Goal: Check status: Check status

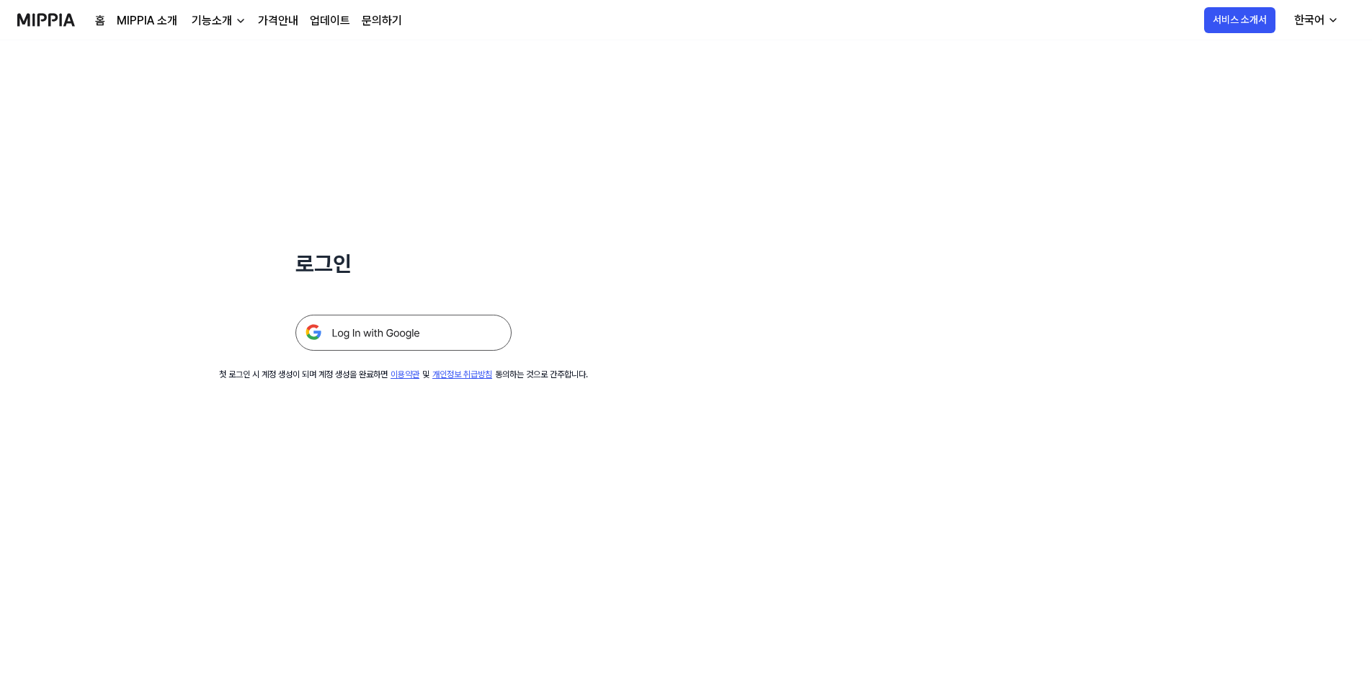
click at [466, 339] on img at bounding box center [403, 333] width 216 height 36
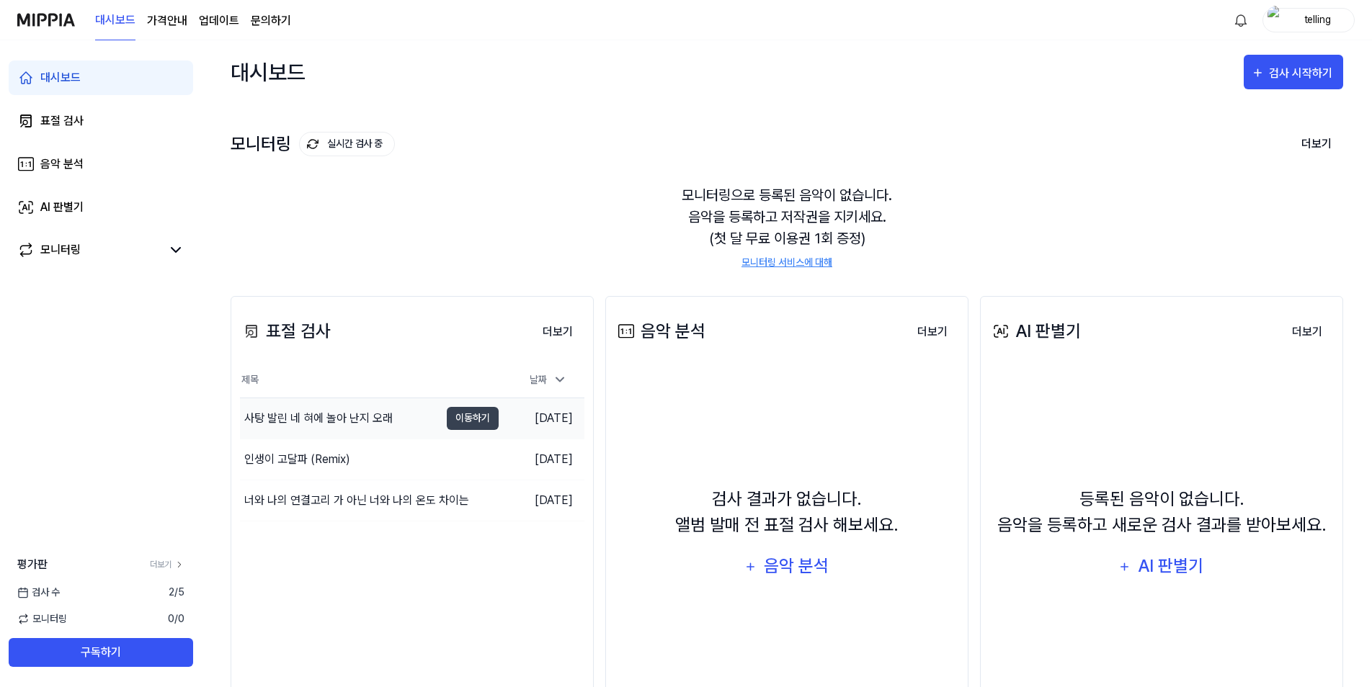
click at [419, 425] on div "사탕 발린 네 혀에 놀아 난지 오래" at bounding box center [340, 418] width 200 height 40
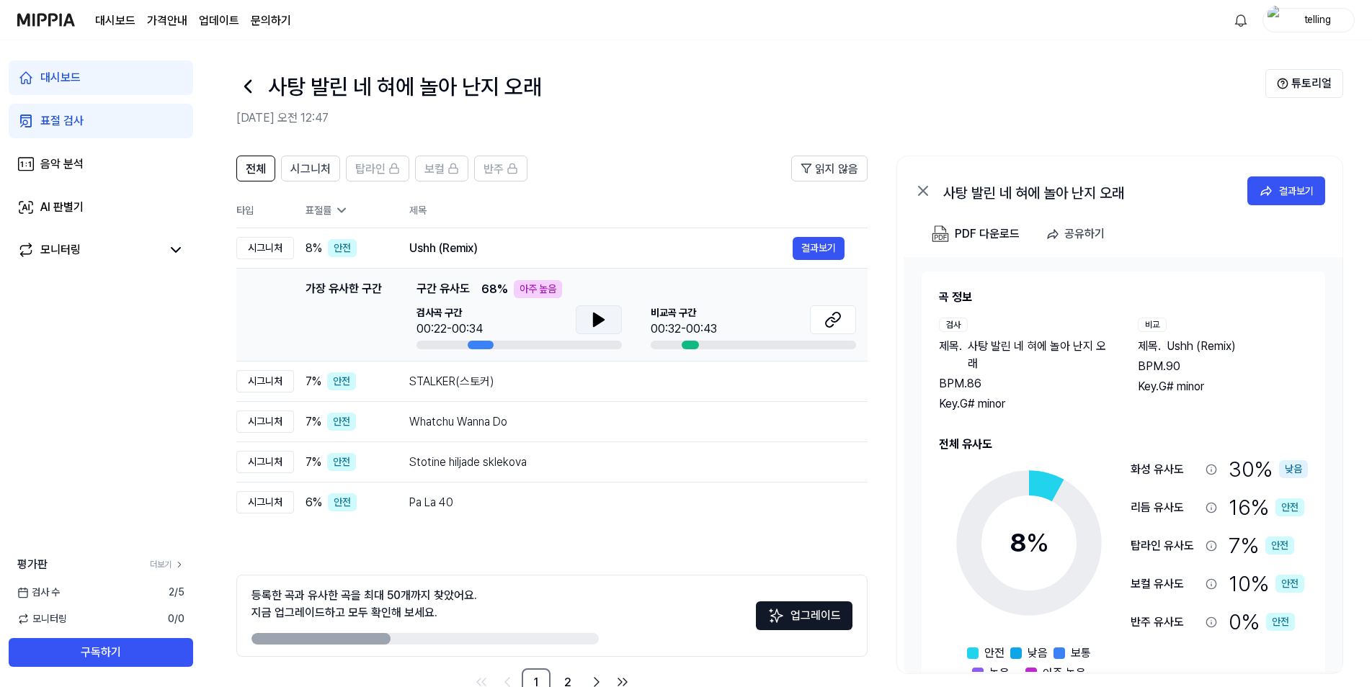
click at [582, 316] on button at bounding box center [599, 319] width 46 height 29
click at [831, 316] on icon at bounding box center [832, 319] width 17 height 17
click at [585, 313] on button at bounding box center [599, 319] width 46 height 29
click at [597, 328] on icon at bounding box center [598, 319] width 17 height 17
click at [608, 324] on button at bounding box center [599, 319] width 46 height 29
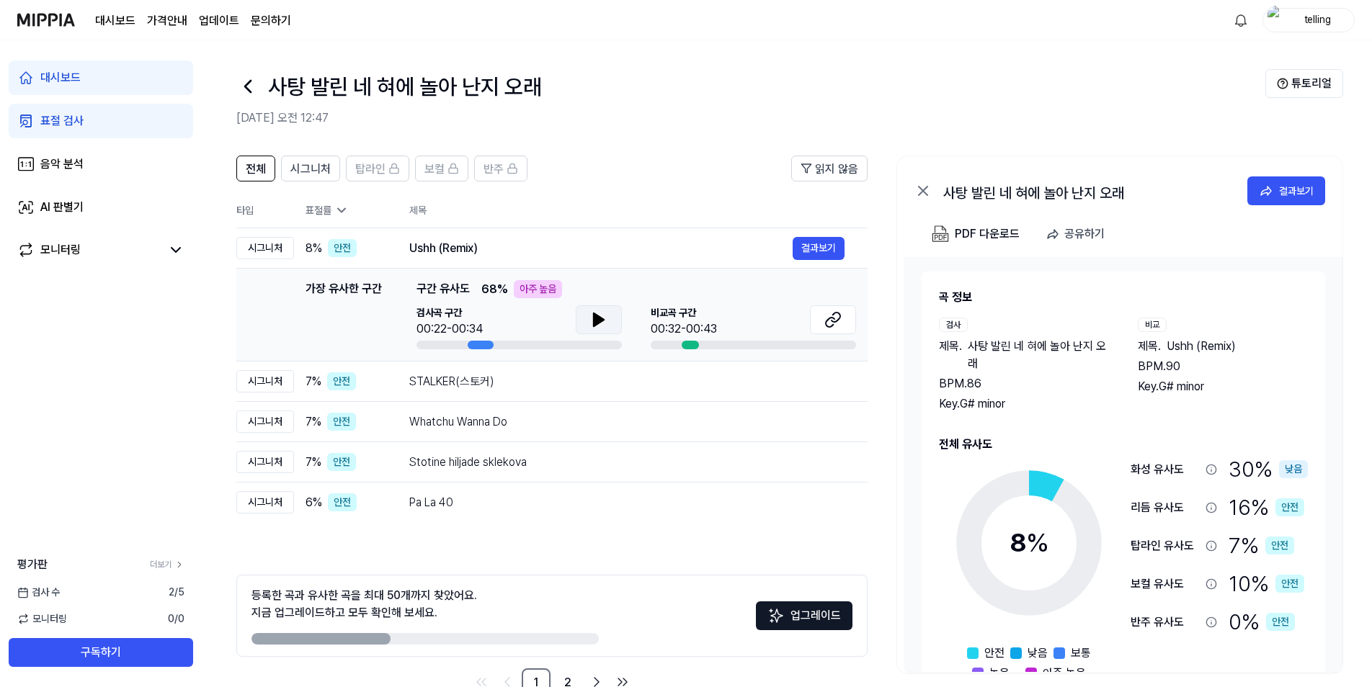
click at [577, 321] on button at bounding box center [599, 319] width 46 height 29
click at [576, 392] on div "STALKER(스토커) 결과보기" at bounding box center [626, 381] width 435 height 23
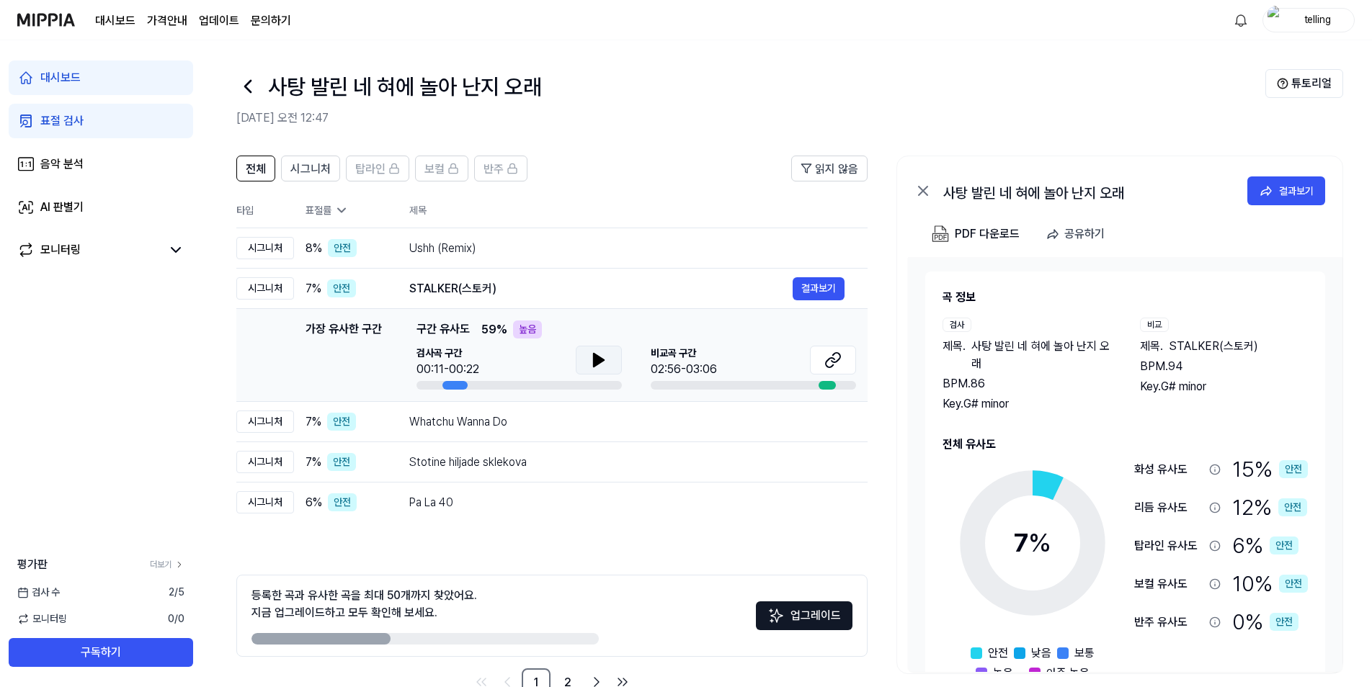
click at [597, 366] on icon at bounding box center [598, 360] width 17 height 17
click at [837, 362] on icon at bounding box center [835, 357] width 9 height 9
click at [599, 360] on icon at bounding box center [599, 360] width 10 height 13
click at [611, 358] on button at bounding box center [599, 360] width 46 height 29
click at [849, 357] on button at bounding box center [833, 360] width 46 height 29
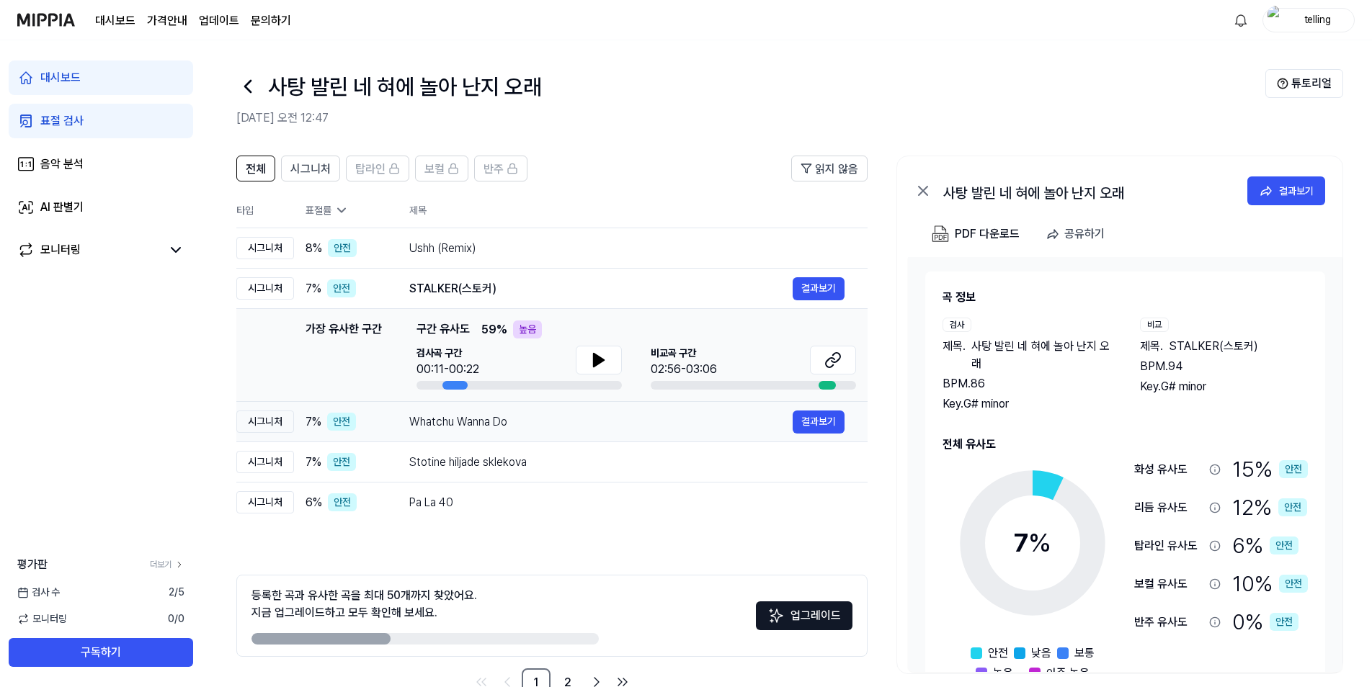
click at [550, 423] on div "Whatchu Wanna Do" at bounding box center [600, 422] width 383 height 17
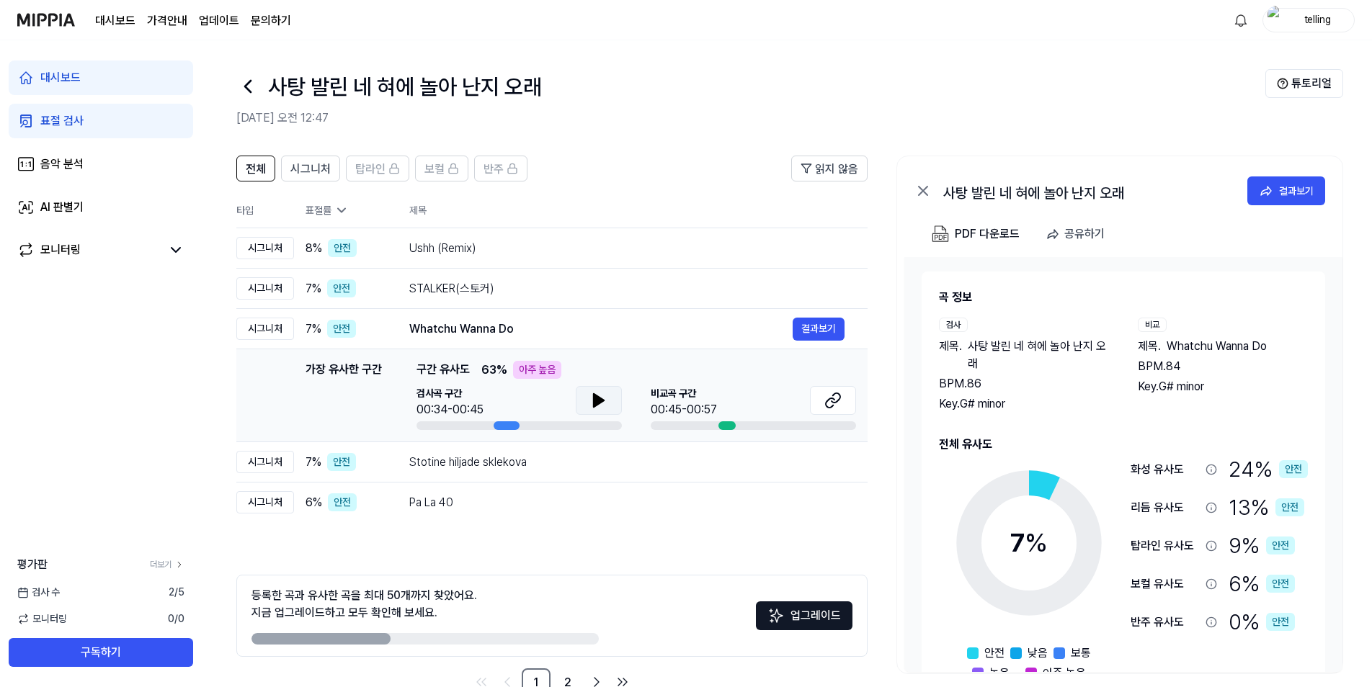
click at [594, 399] on icon at bounding box center [599, 400] width 10 height 13
click at [594, 399] on icon at bounding box center [595, 401] width 3 height 12
click at [816, 398] on button at bounding box center [833, 400] width 46 height 29
click at [823, 385] on div "가장 유사한 구간 구간 유사도 63 % 아주 높음 검사곡 구간 00:34-00:45 비교곡 구간 00:45-00:57" at bounding box center [636, 395] width 440 height 69
click at [827, 391] on button at bounding box center [833, 400] width 46 height 29
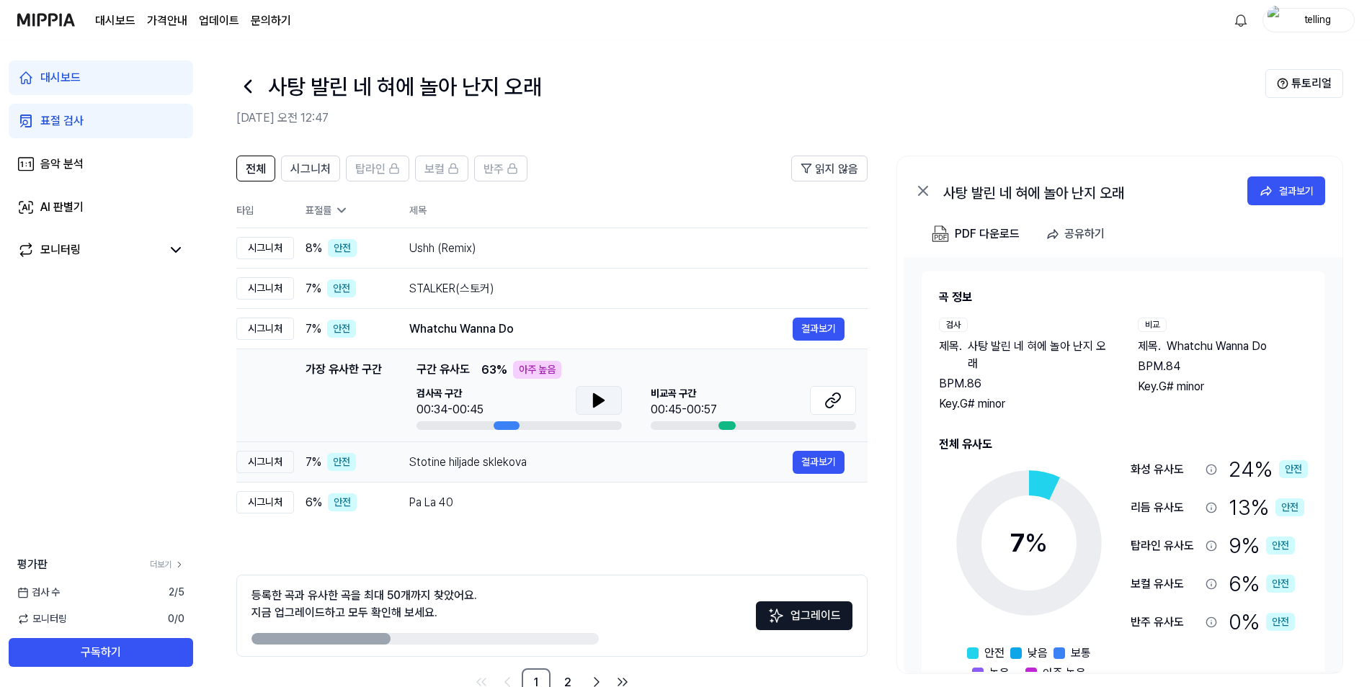
click at [527, 465] on div "Stotine hiljade sklekova" at bounding box center [600, 462] width 383 height 17
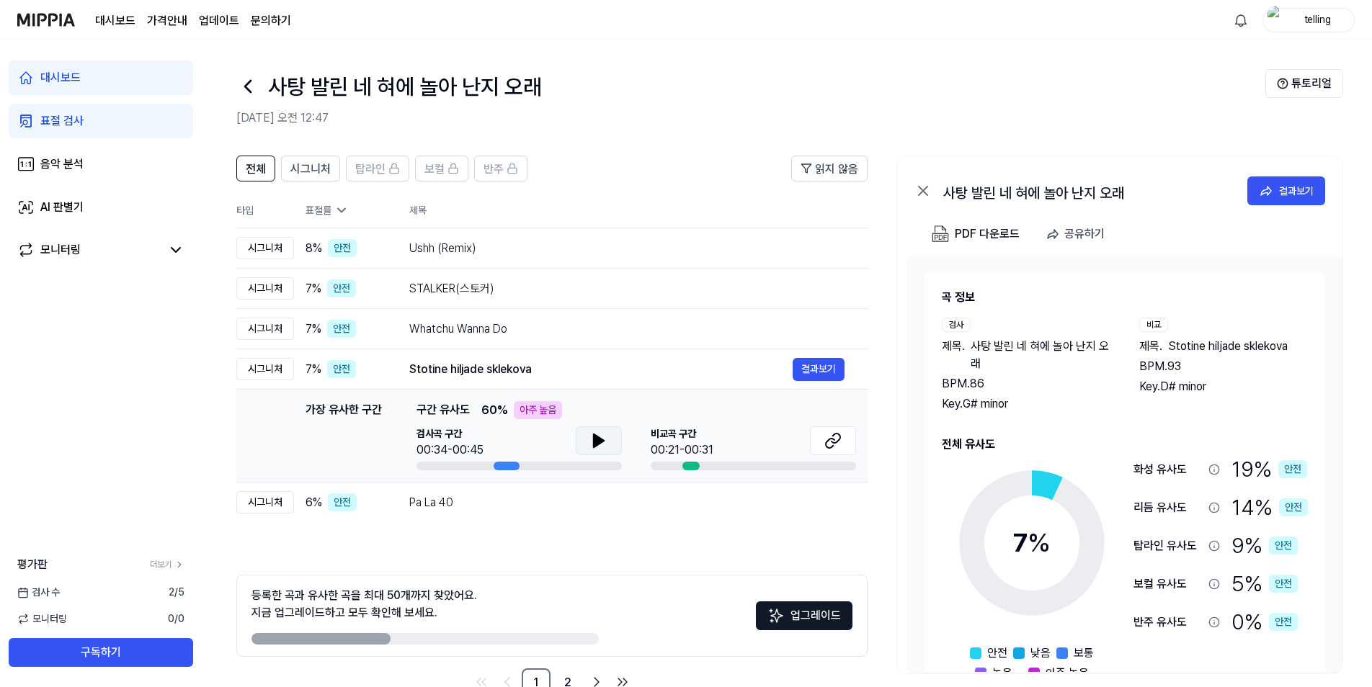
click at [595, 445] on icon at bounding box center [599, 440] width 10 height 13
click at [609, 447] on button at bounding box center [599, 441] width 46 height 29
click at [844, 440] on button at bounding box center [833, 441] width 46 height 29
click at [447, 514] on div "Pa La 40 결과보기" at bounding box center [626, 502] width 435 height 23
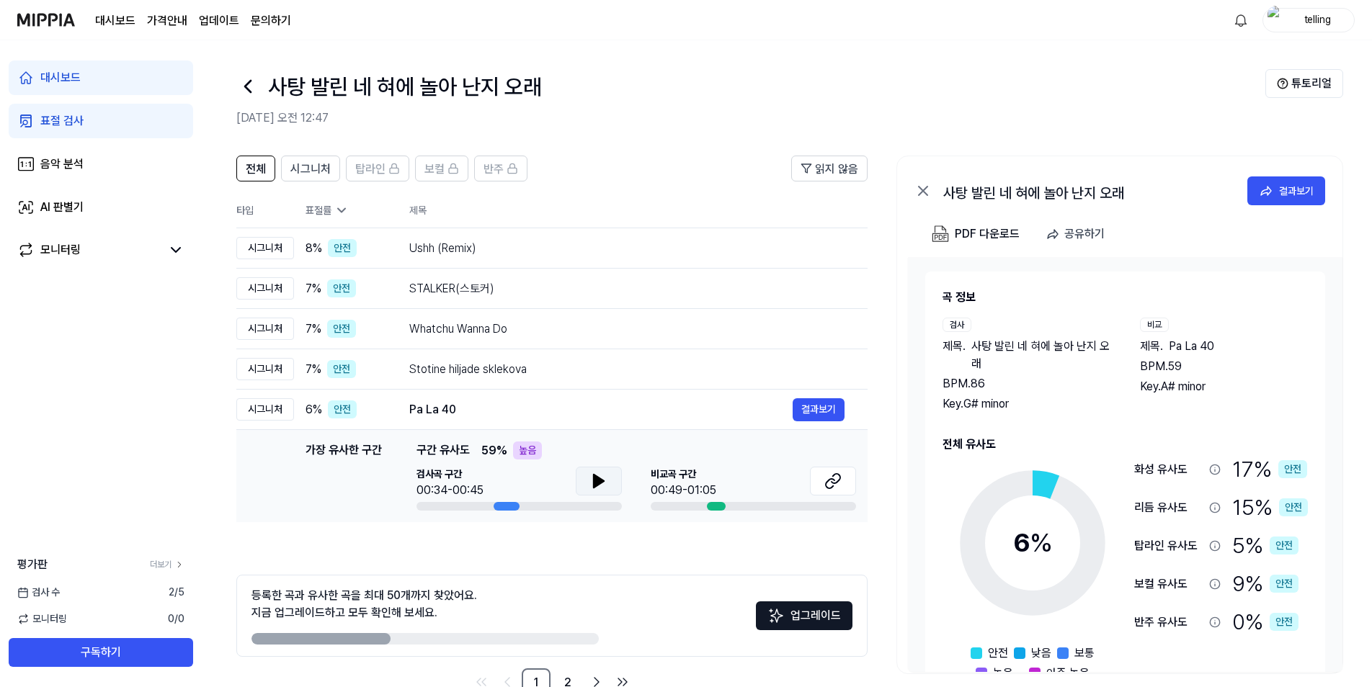
click at [609, 483] on button at bounding box center [599, 481] width 46 height 29
click at [837, 482] on icon at bounding box center [835, 478] width 9 height 9
click at [609, 483] on button at bounding box center [599, 481] width 46 height 29
click at [601, 484] on icon at bounding box center [598, 481] width 17 height 17
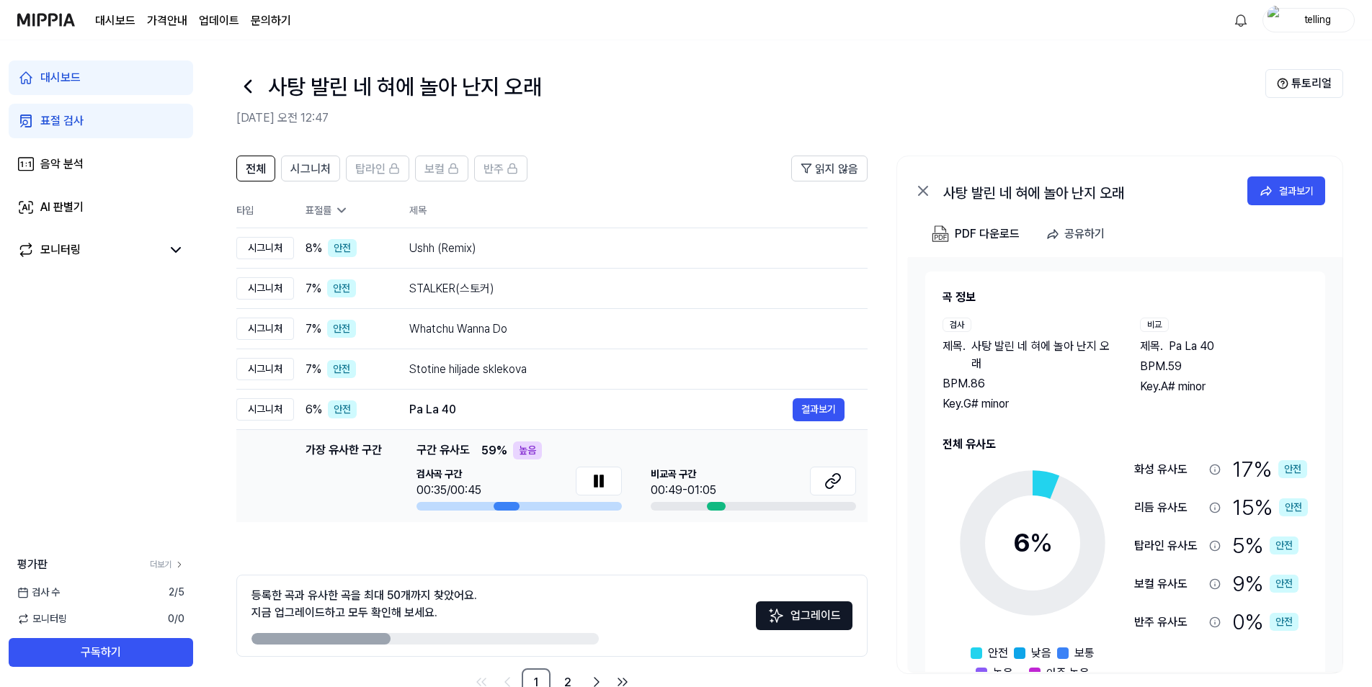
click at [601, 484] on icon at bounding box center [601, 482] width 3 height 12
click at [826, 174] on span "읽지 않음" at bounding box center [836, 169] width 43 height 17
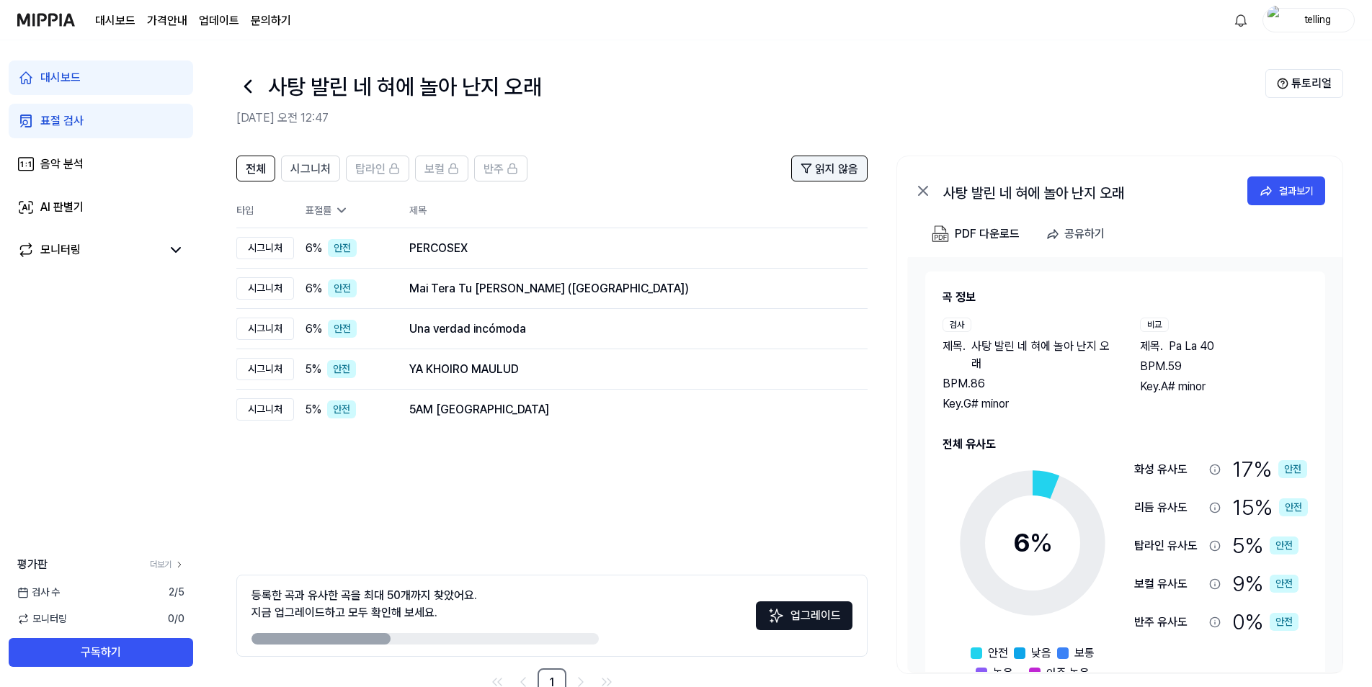
click at [824, 174] on span "읽지 않음" at bounding box center [836, 169] width 43 height 17
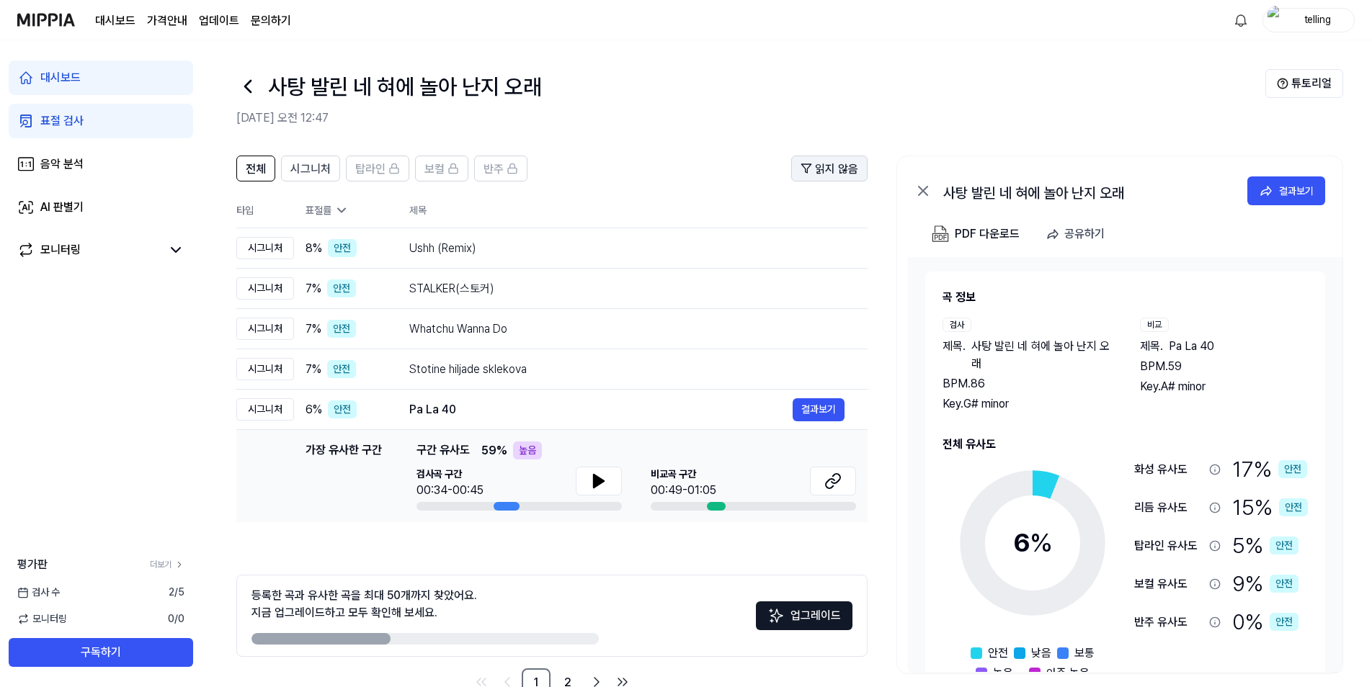
click at [824, 174] on span "읽지 않음" at bounding box center [836, 169] width 43 height 17
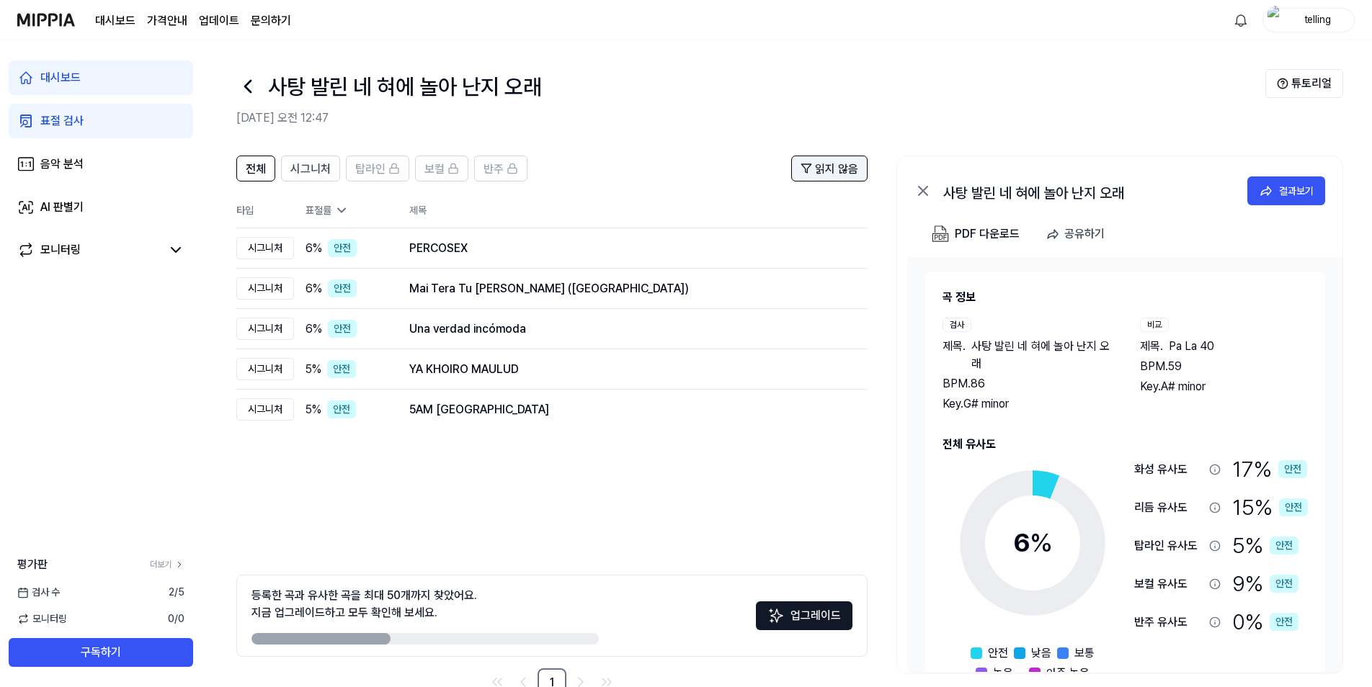
click at [824, 174] on span "읽지 않음" at bounding box center [836, 169] width 43 height 17
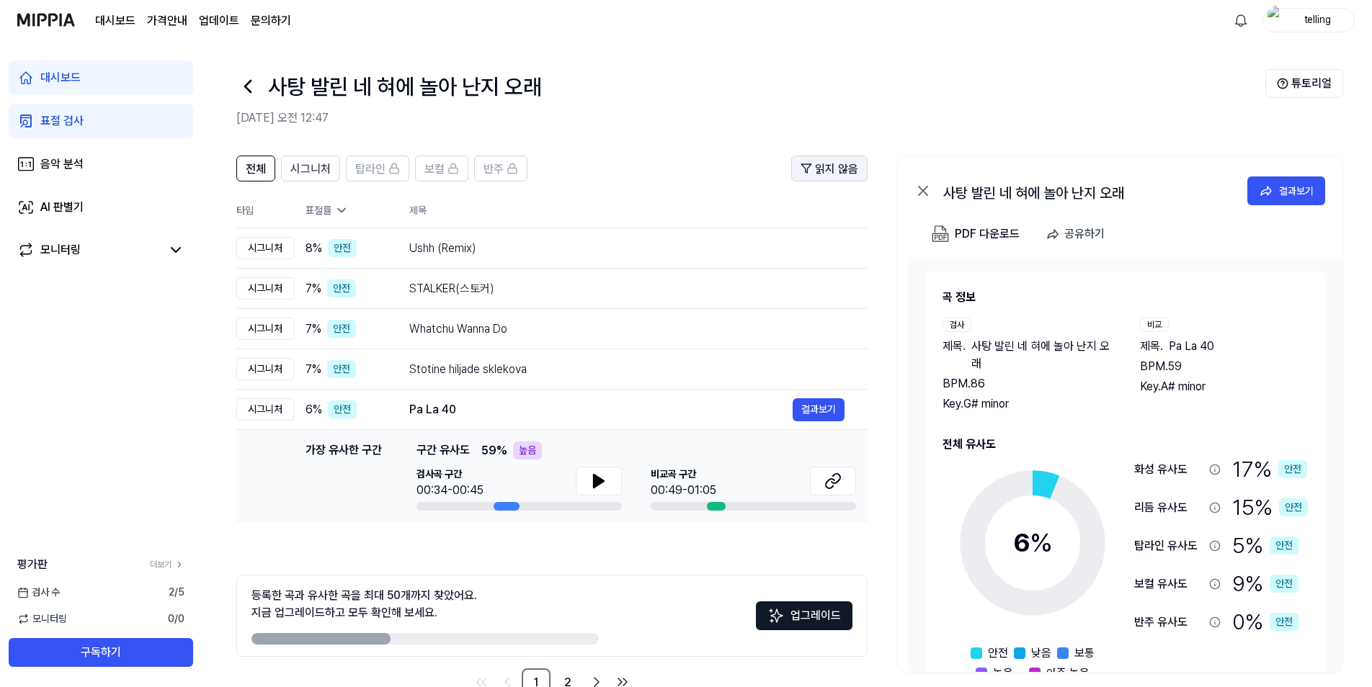
click at [824, 174] on span "읽지 않음" at bounding box center [836, 169] width 43 height 17
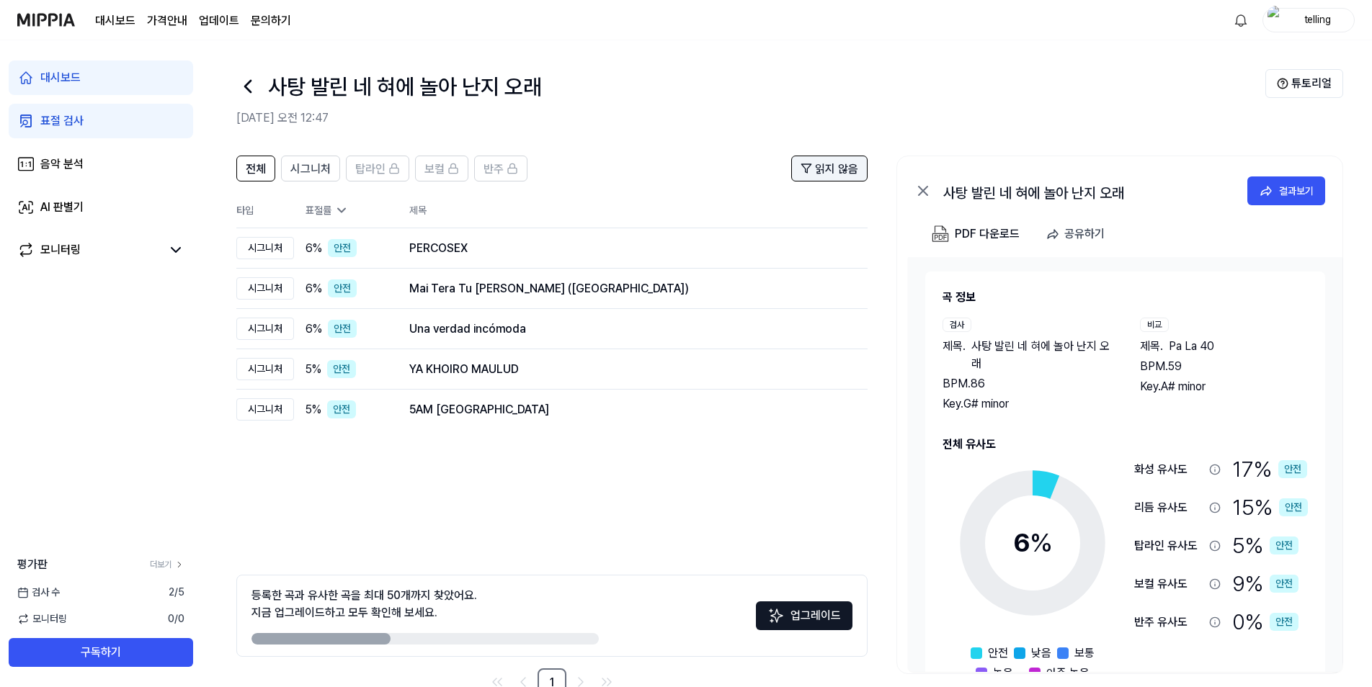
click at [823, 174] on span "읽지 않음" at bounding box center [836, 169] width 43 height 17
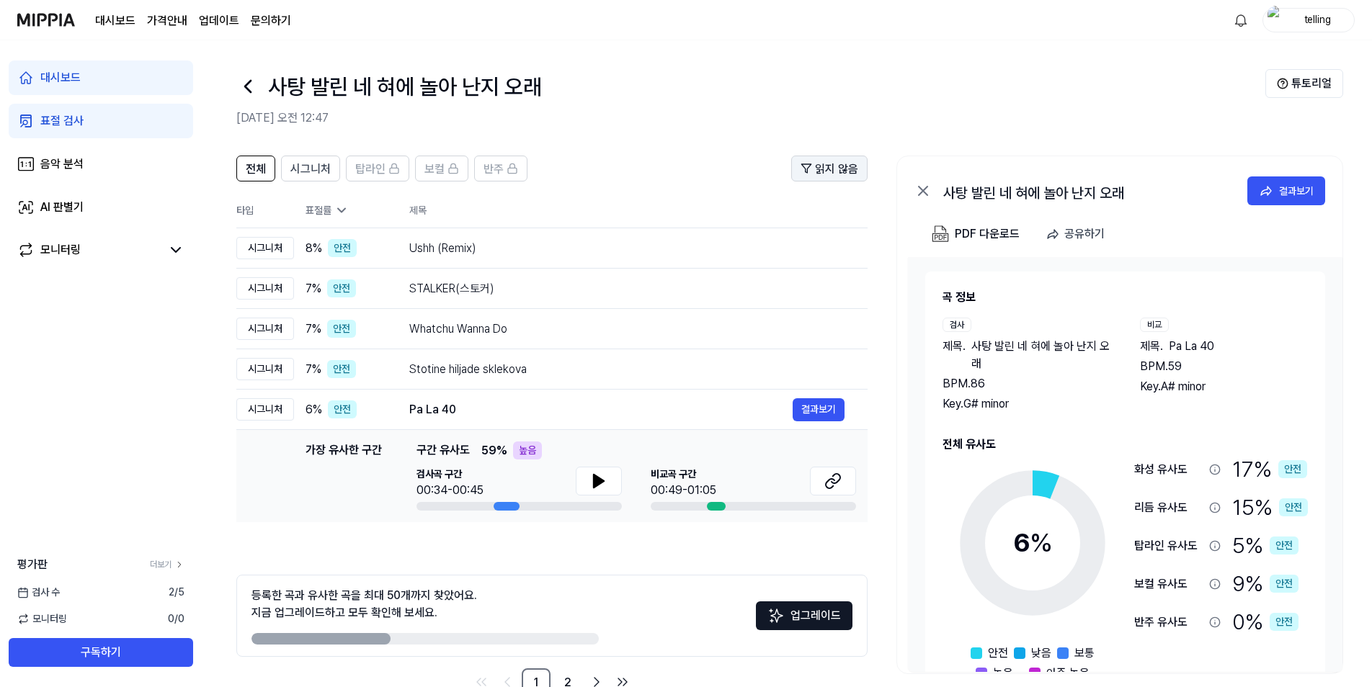
click at [823, 174] on span "읽지 않음" at bounding box center [836, 169] width 43 height 17
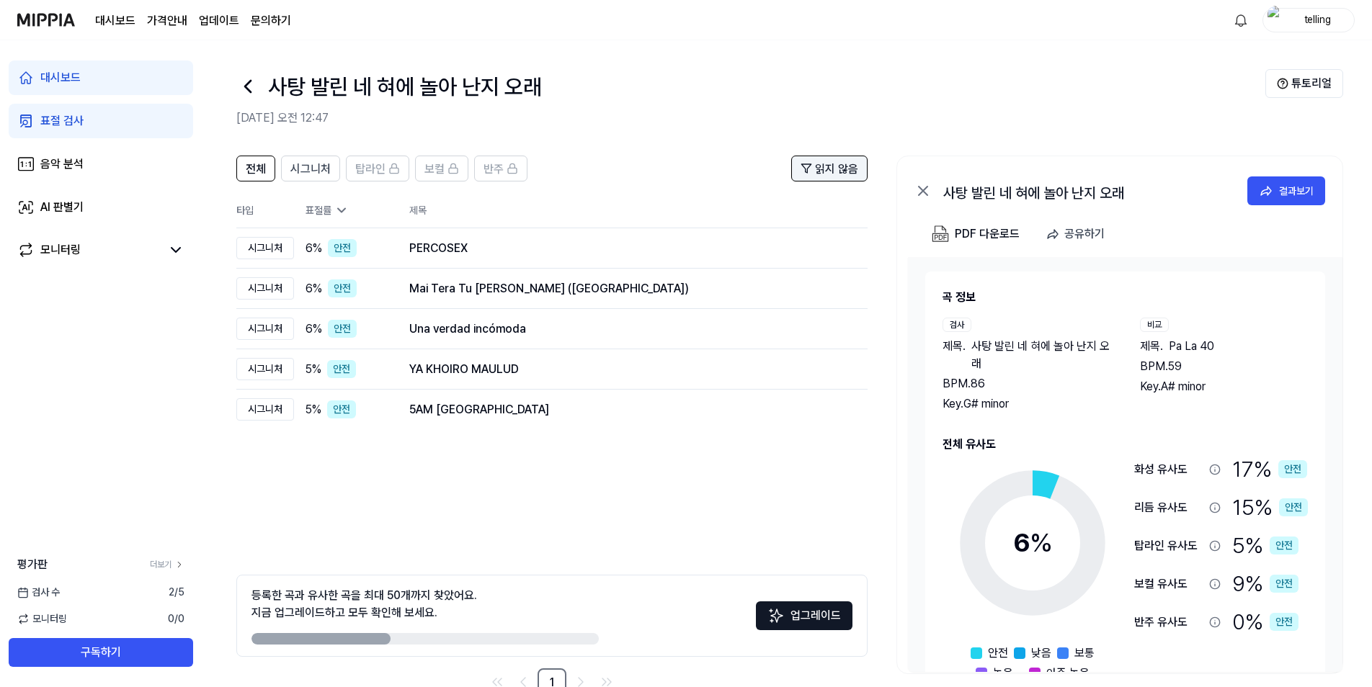
click at [823, 174] on span "읽지 않음" at bounding box center [836, 169] width 43 height 17
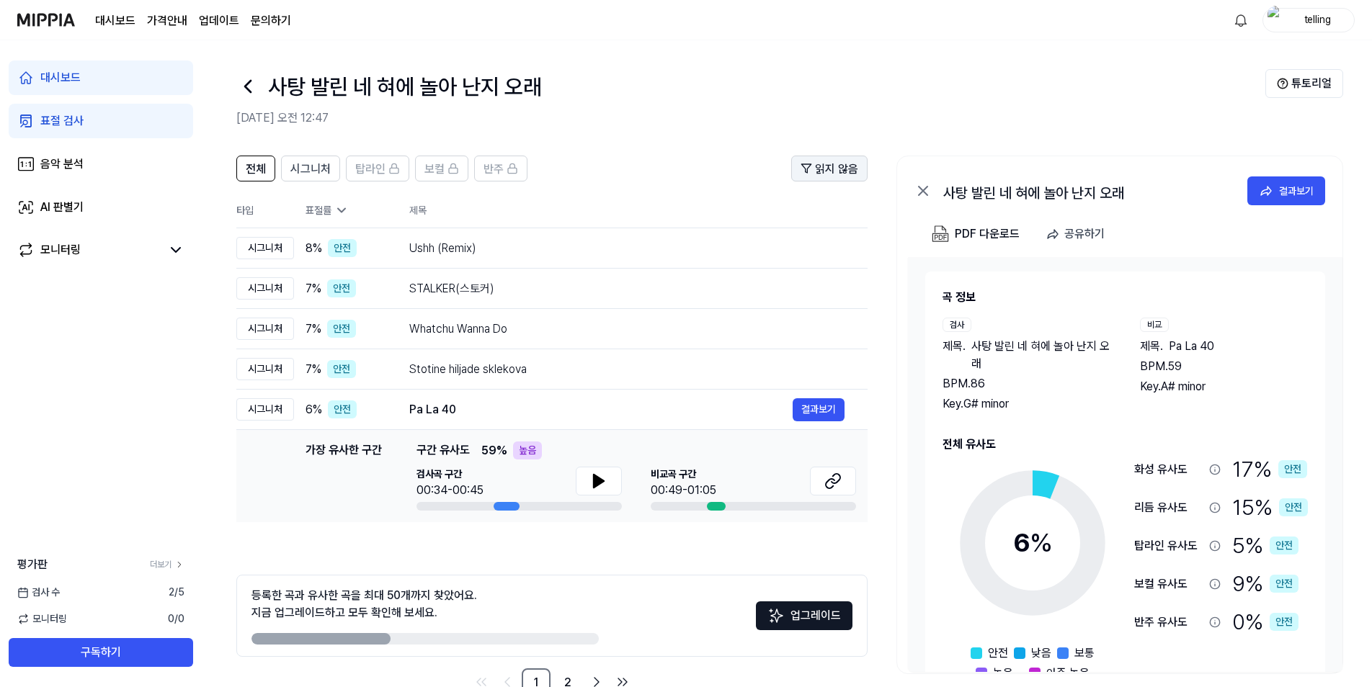
click at [823, 174] on span "읽지 않음" at bounding box center [836, 169] width 43 height 17
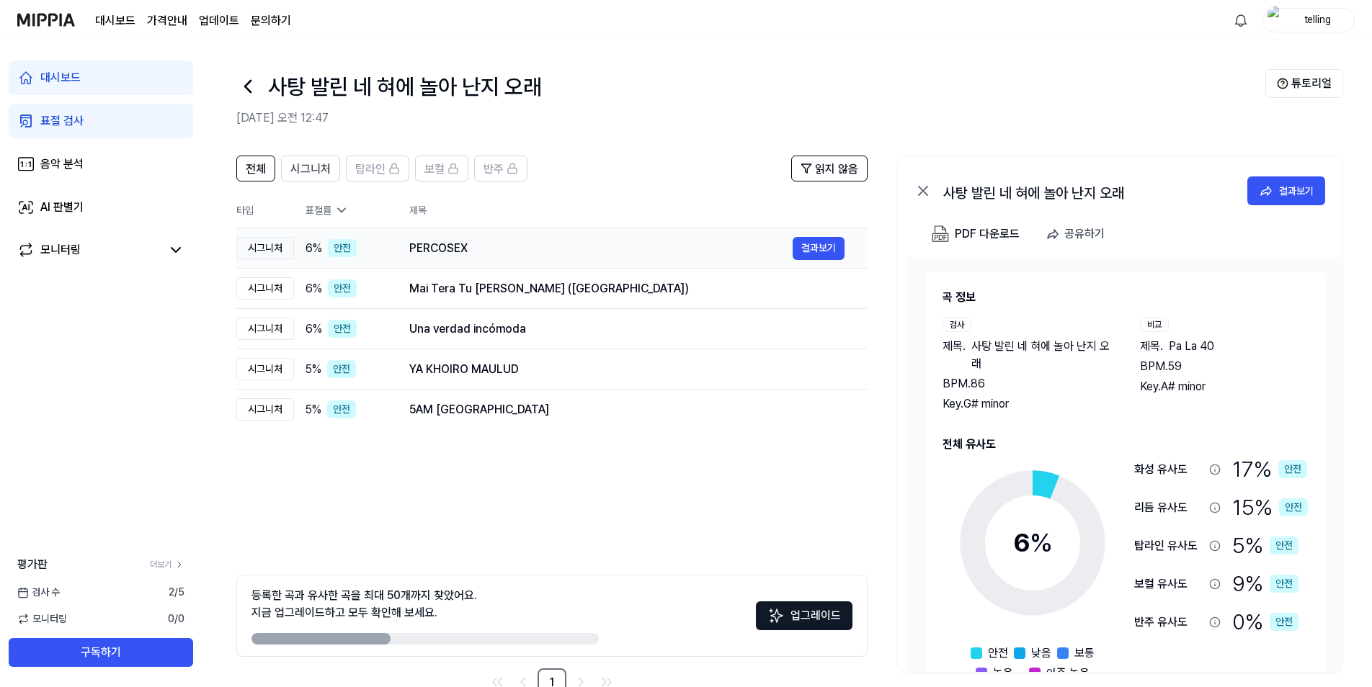
click at [673, 249] on div "PERCOSEX" at bounding box center [600, 248] width 383 height 17
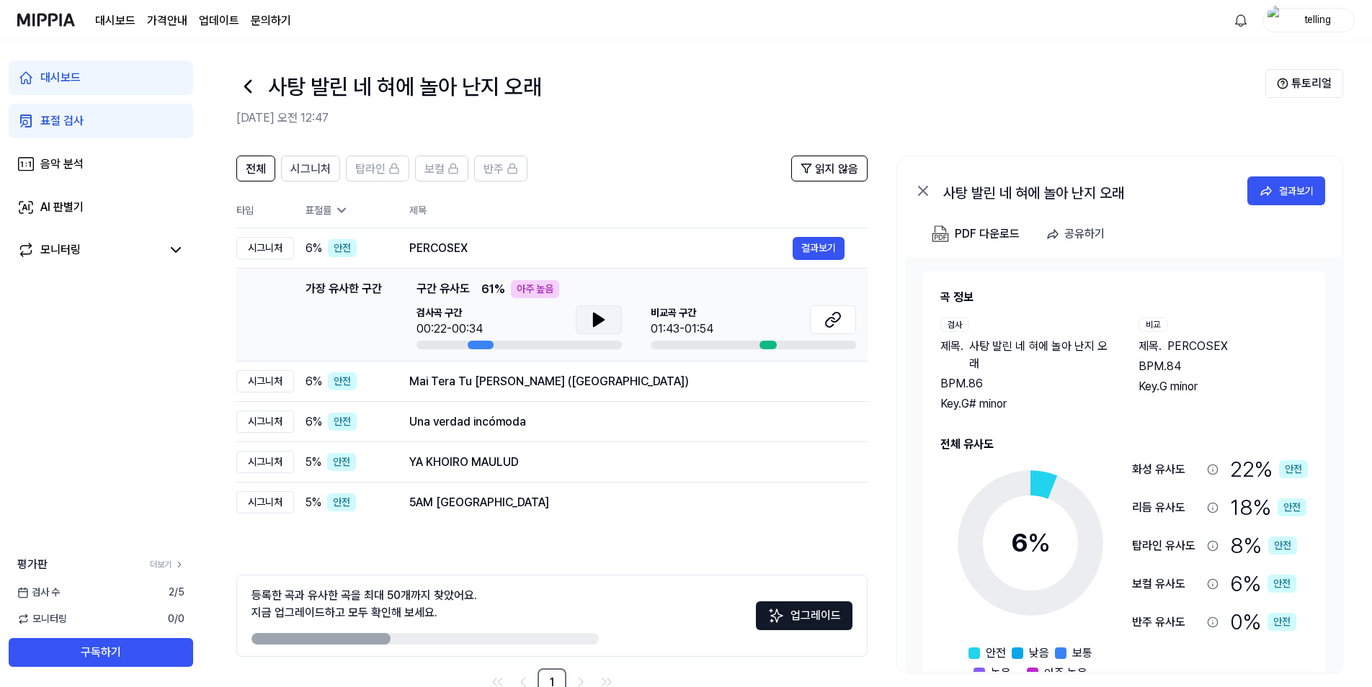
click at [585, 318] on button at bounding box center [599, 319] width 46 height 29
click at [843, 321] on button at bounding box center [833, 319] width 46 height 29
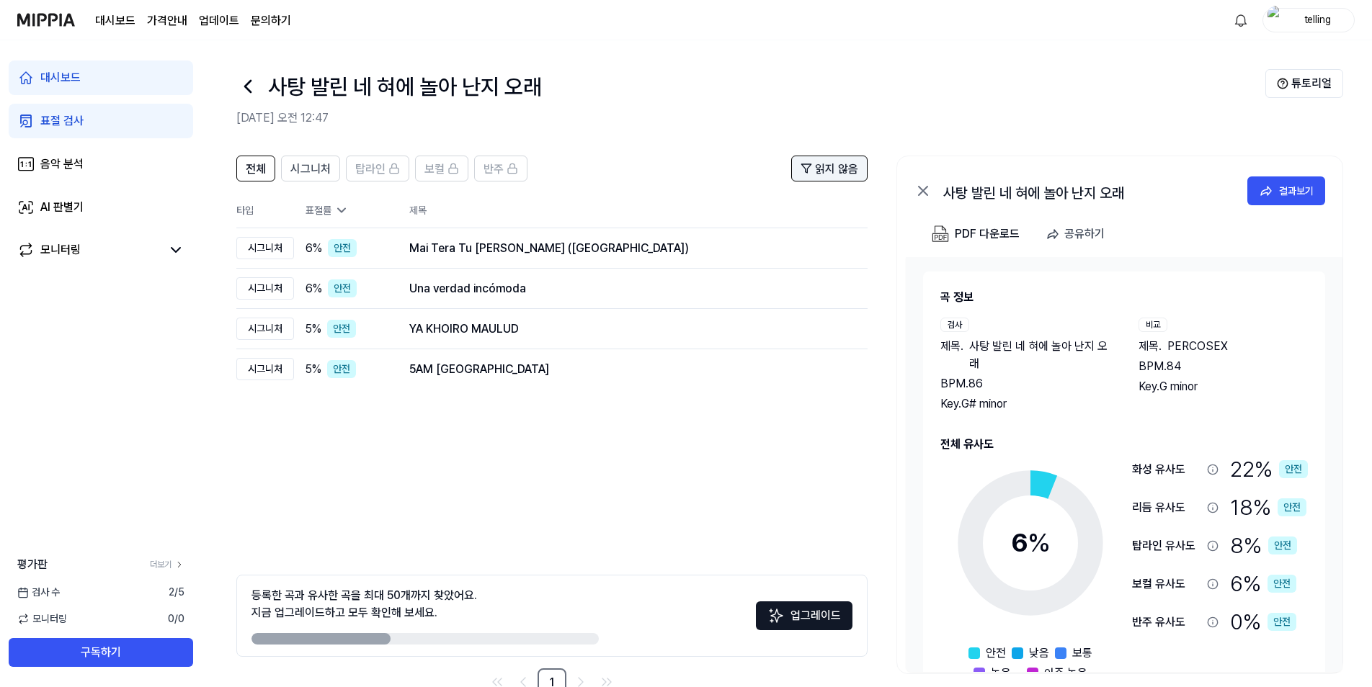
click at [808, 169] on polygon at bounding box center [805, 168] width 9 height 9
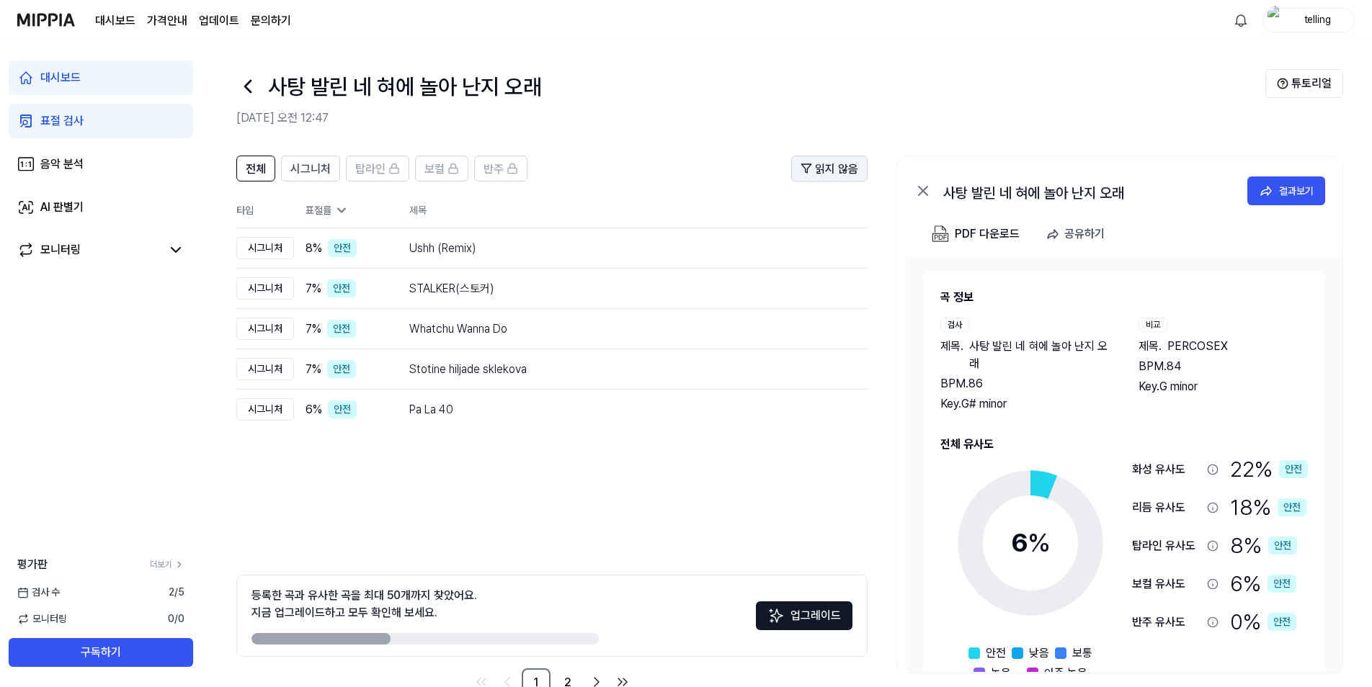
click at [822, 164] on span "읽지 않음" at bounding box center [836, 169] width 43 height 17
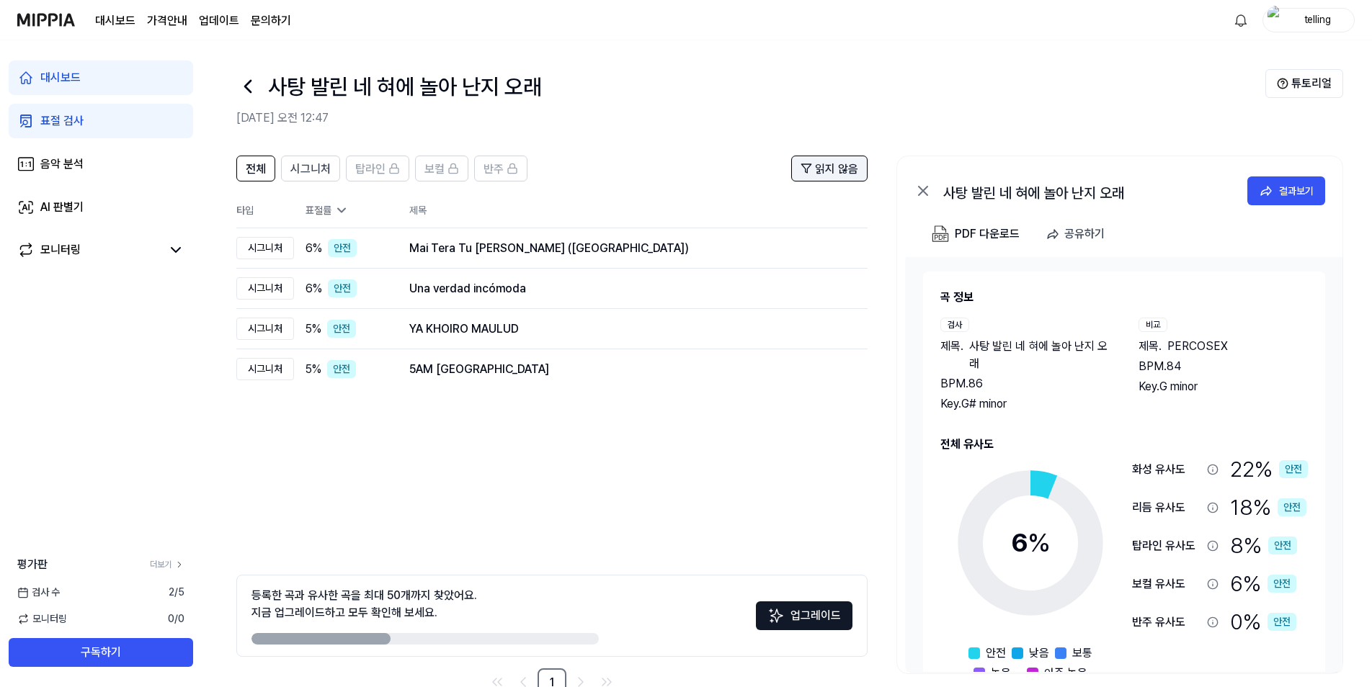
click at [811, 166] on icon at bounding box center [806, 169] width 12 height 12
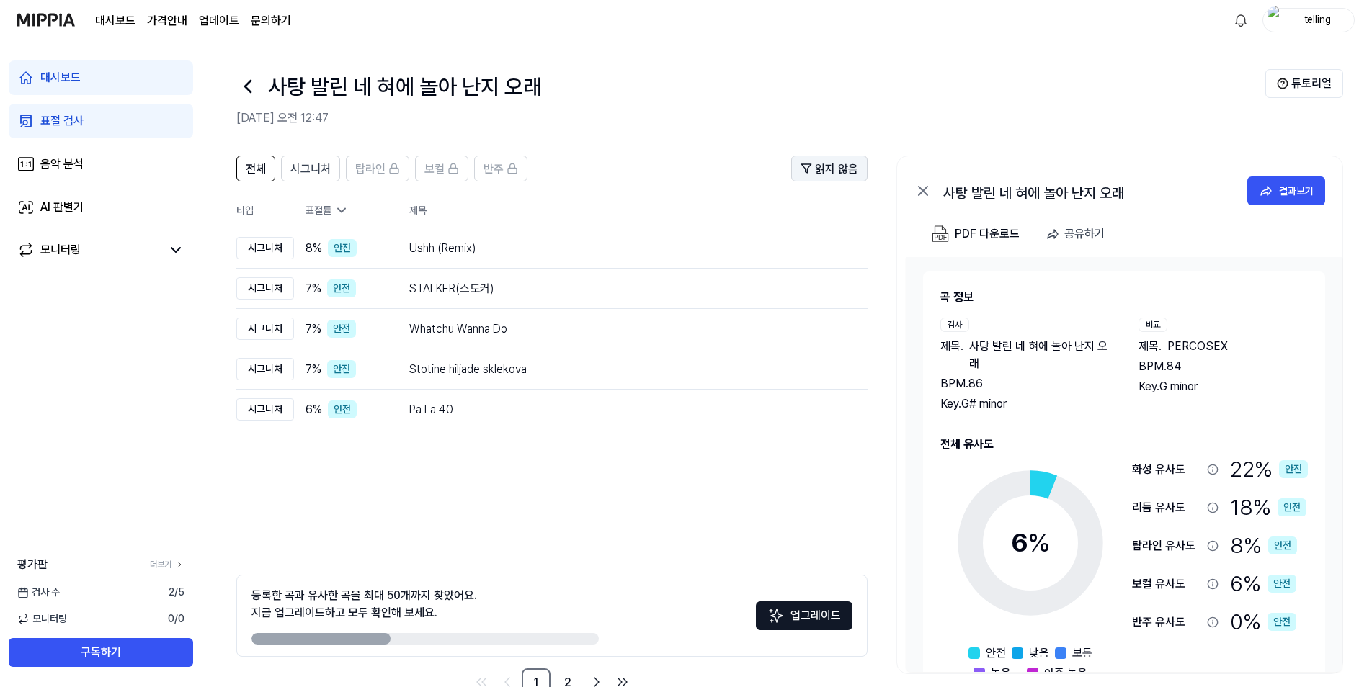
click at [811, 166] on polygon at bounding box center [805, 168] width 9 height 9
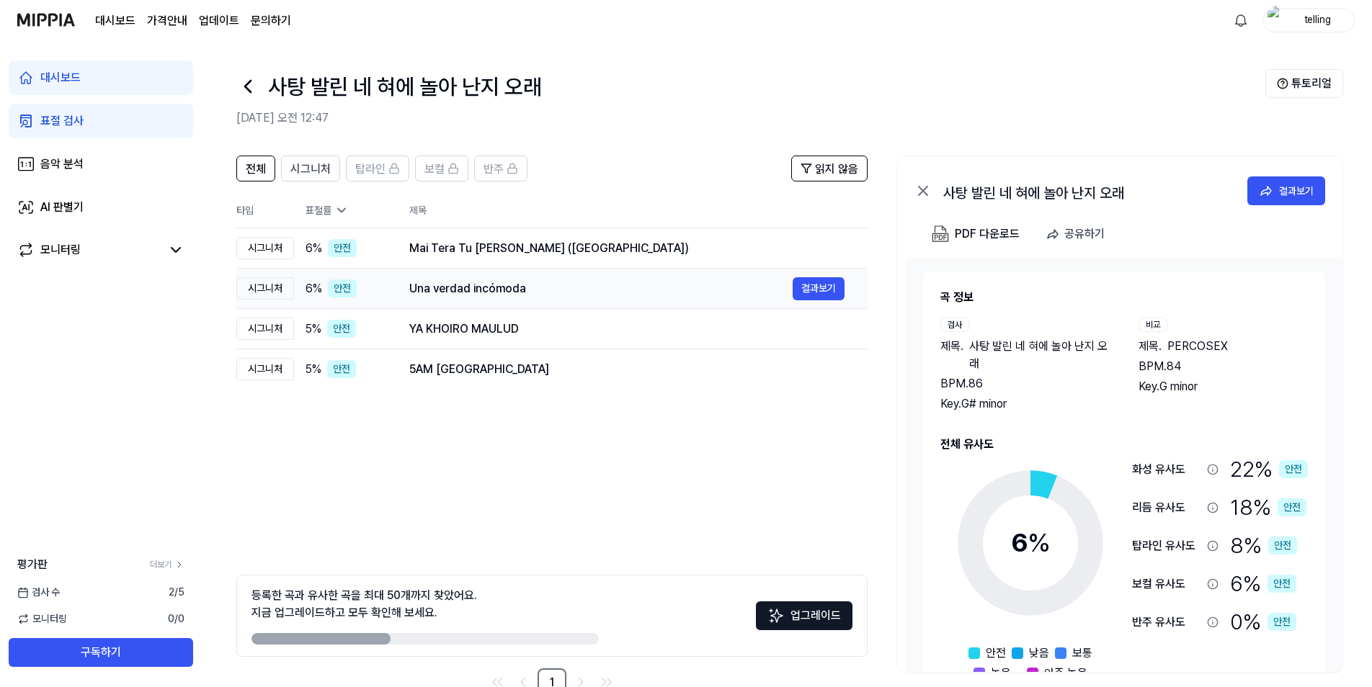
click at [622, 277] on div "Una verdad incómoda 결과보기" at bounding box center [626, 288] width 435 height 23
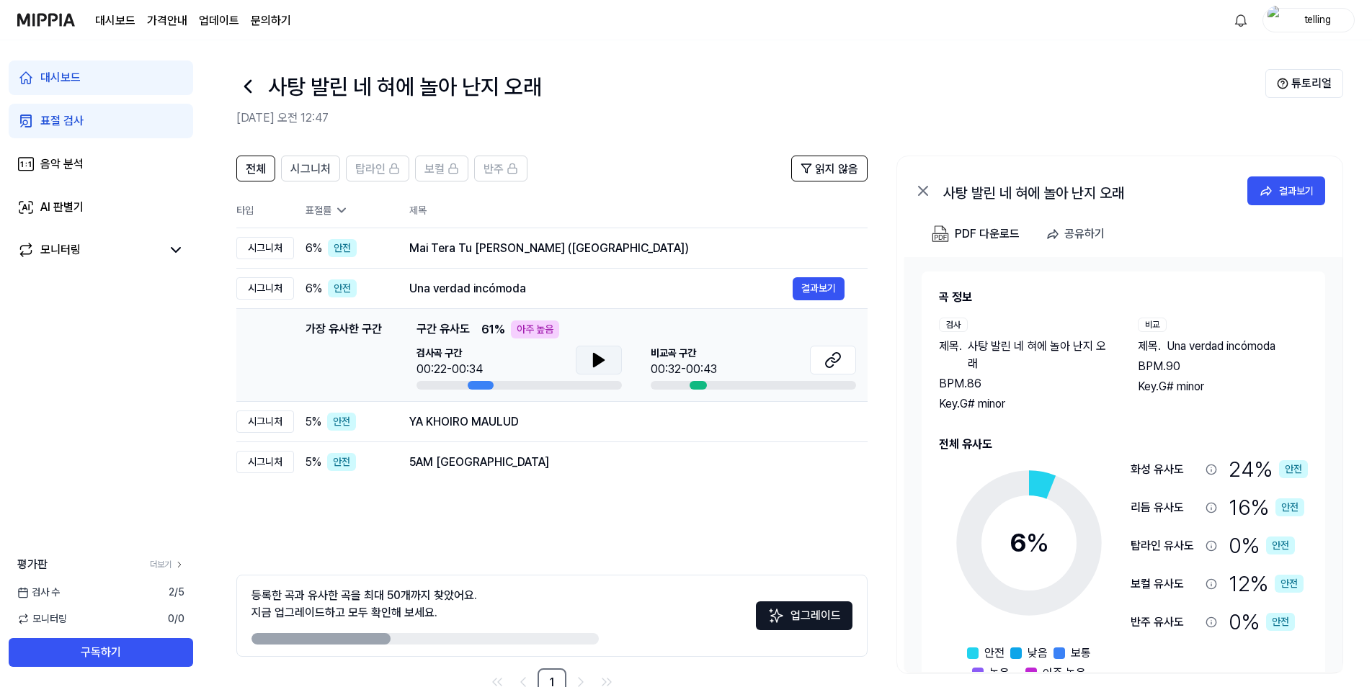
click at [594, 360] on icon at bounding box center [599, 360] width 10 height 13
drag, startPoint x: 592, startPoint y: 359, endPoint x: 692, endPoint y: 361, distance: 100.2
click at [594, 360] on icon at bounding box center [598, 360] width 17 height 17
click at [823, 360] on button at bounding box center [833, 360] width 46 height 29
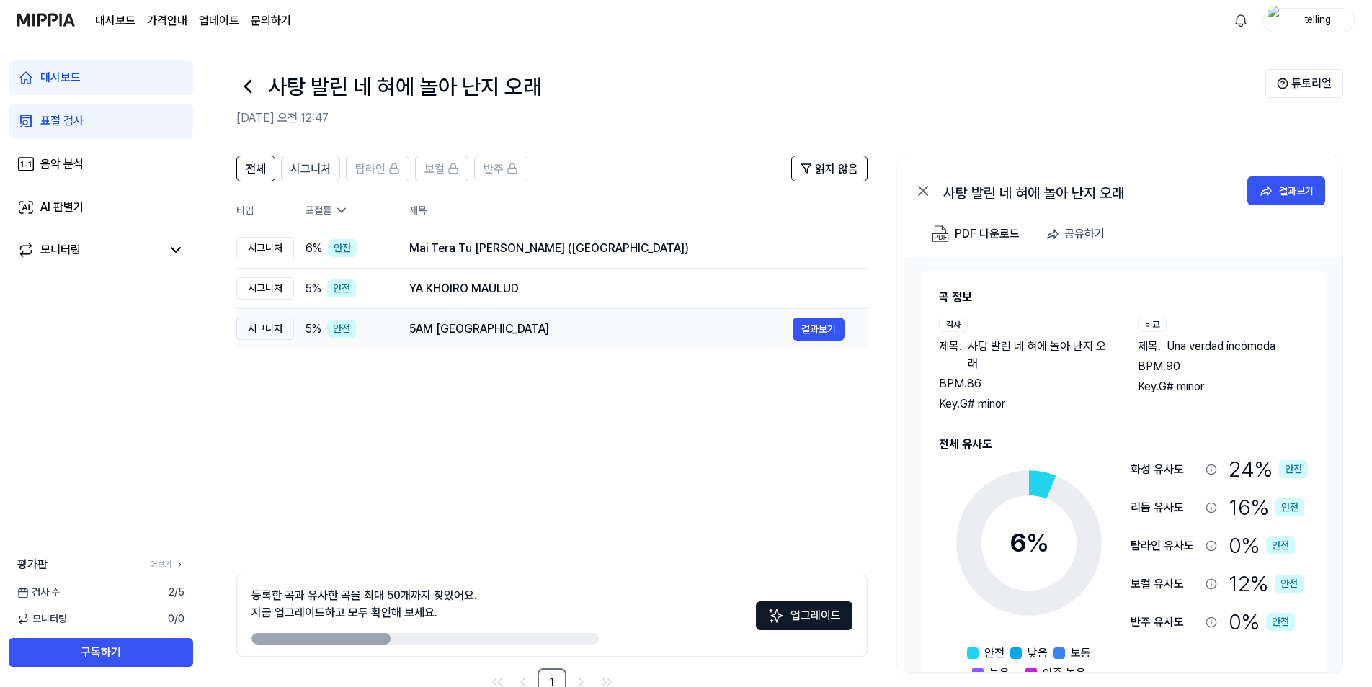
click at [532, 324] on div "5AM NYC" at bounding box center [600, 329] width 383 height 17
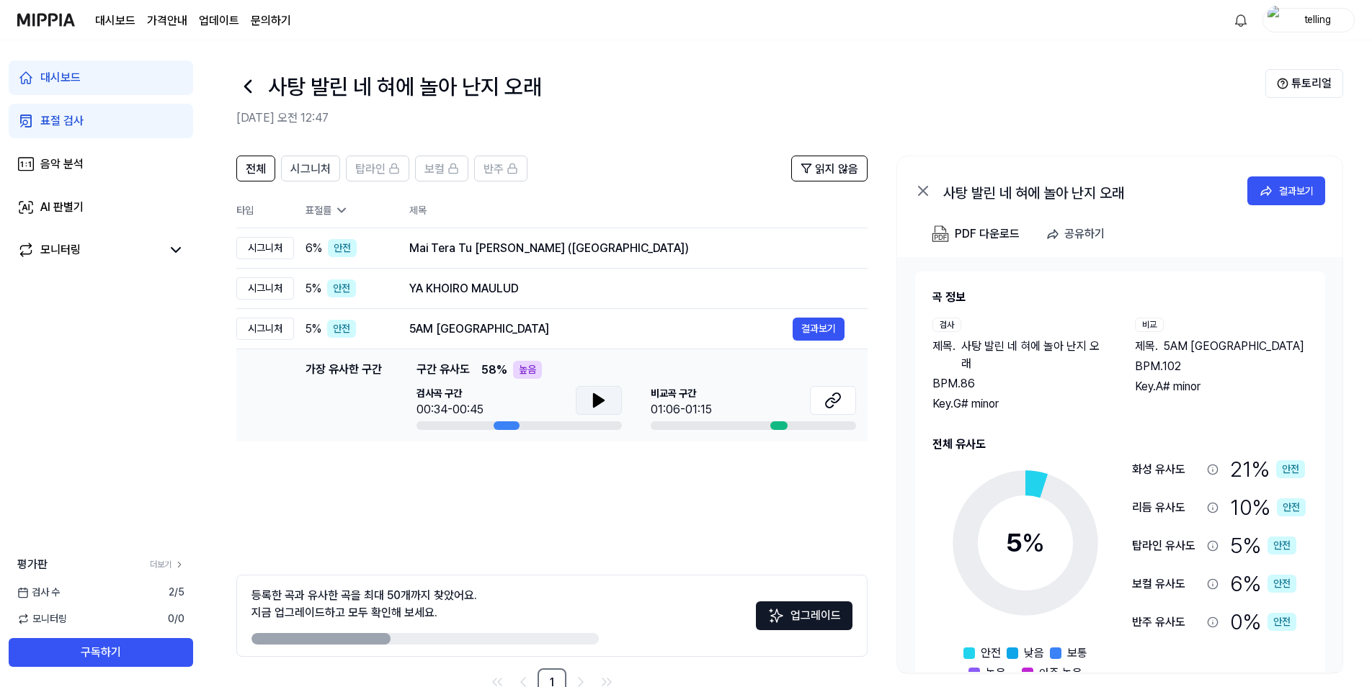
click at [594, 408] on icon at bounding box center [598, 400] width 17 height 17
drag, startPoint x: 594, startPoint y: 408, endPoint x: 757, endPoint y: 404, distance: 162.9
click at [597, 408] on icon at bounding box center [598, 400] width 17 height 17
click at [821, 406] on button at bounding box center [833, 400] width 46 height 29
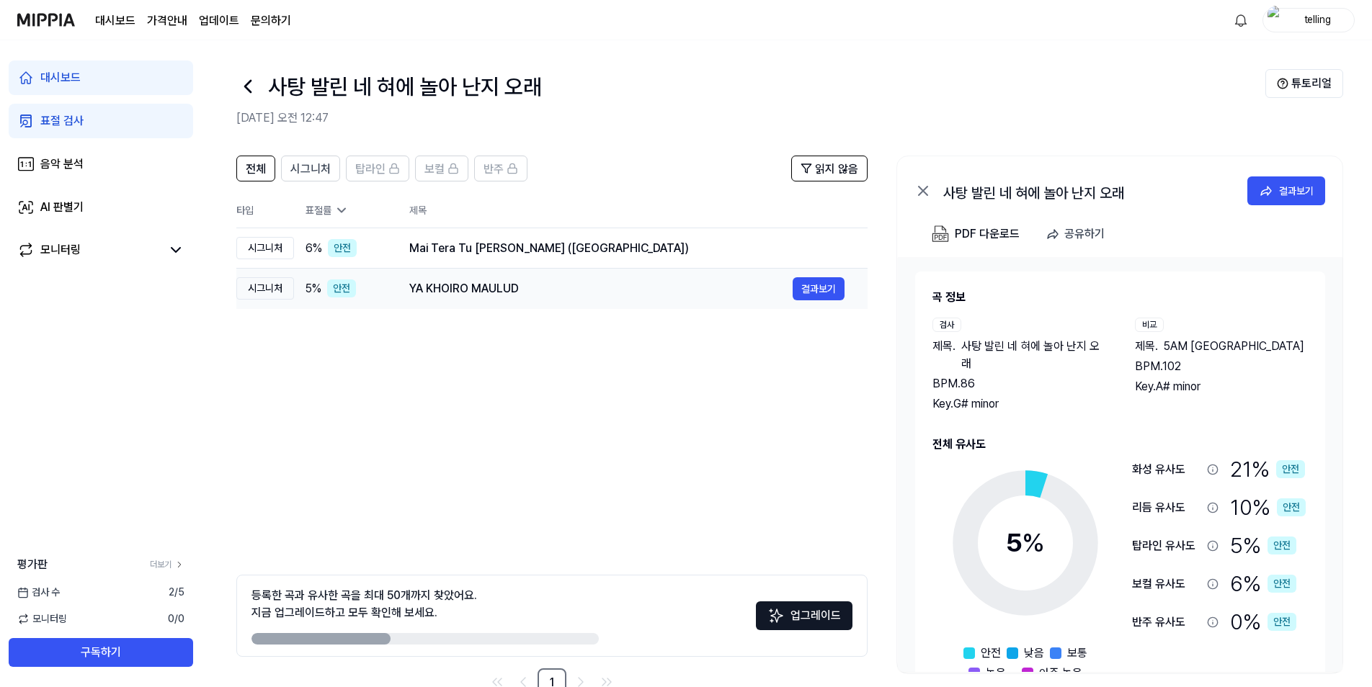
click at [534, 296] on div "YA KHOIRO MAULUD" at bounding box center [600, 288] width 383 height 17
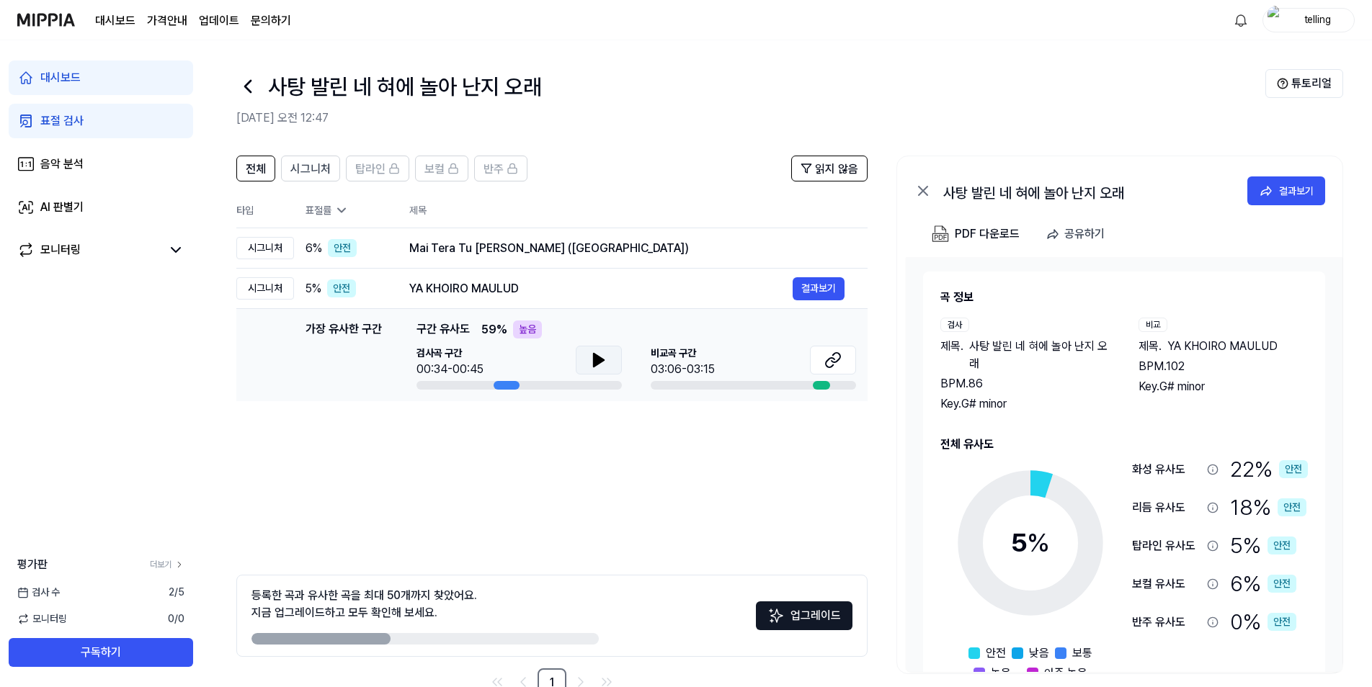
click at [607, 362] on button at bounding box center [599, 360] width 46 height 29
click at [813, 281] on button "결과보기" at bounding box center [819, 288] width 52 height 23
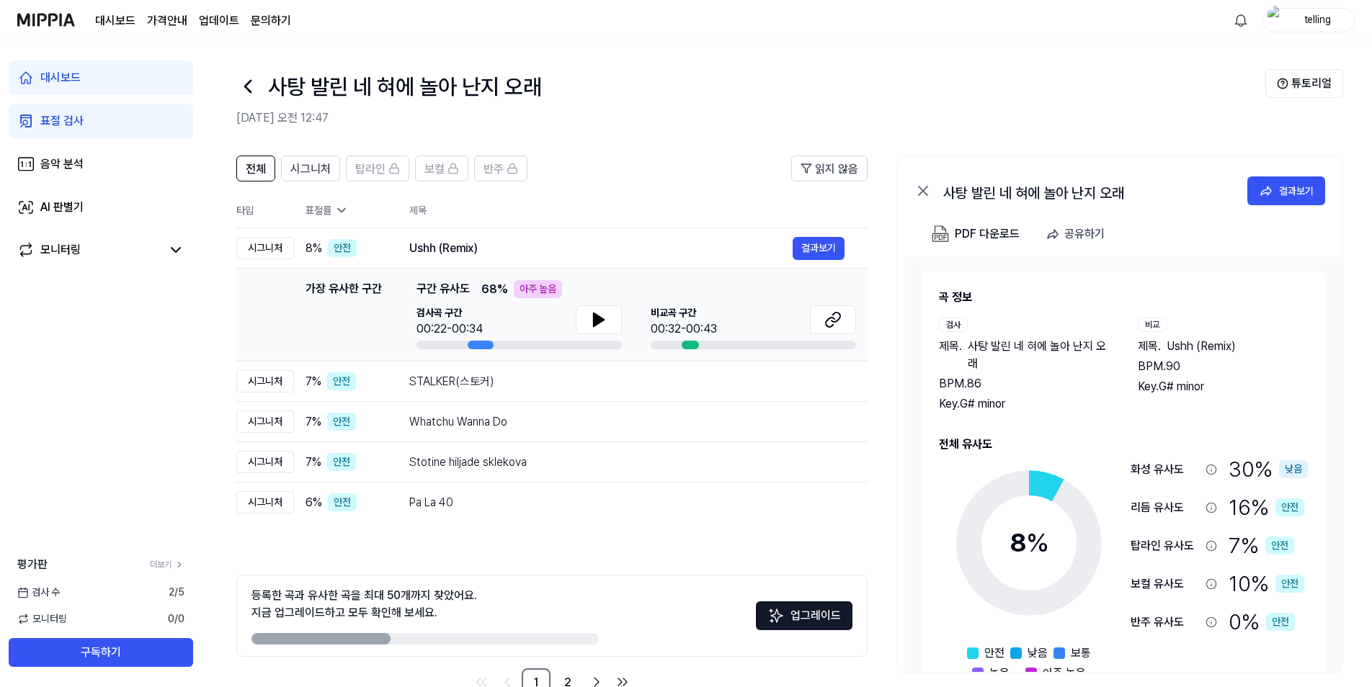
click at [806, 285] on div "가장 유사한 구간 구간 유사도 68 % 아주 높음 검사곡 구간 00:22-00:34 [GEOGRAPHIC_DATA] 구간 00:32-00:43" at bounding box center [636, 314] width 440 height 69
click at [836, 167] on span "읽지 않음" at bounding box center [836, 169] width 43 height 17
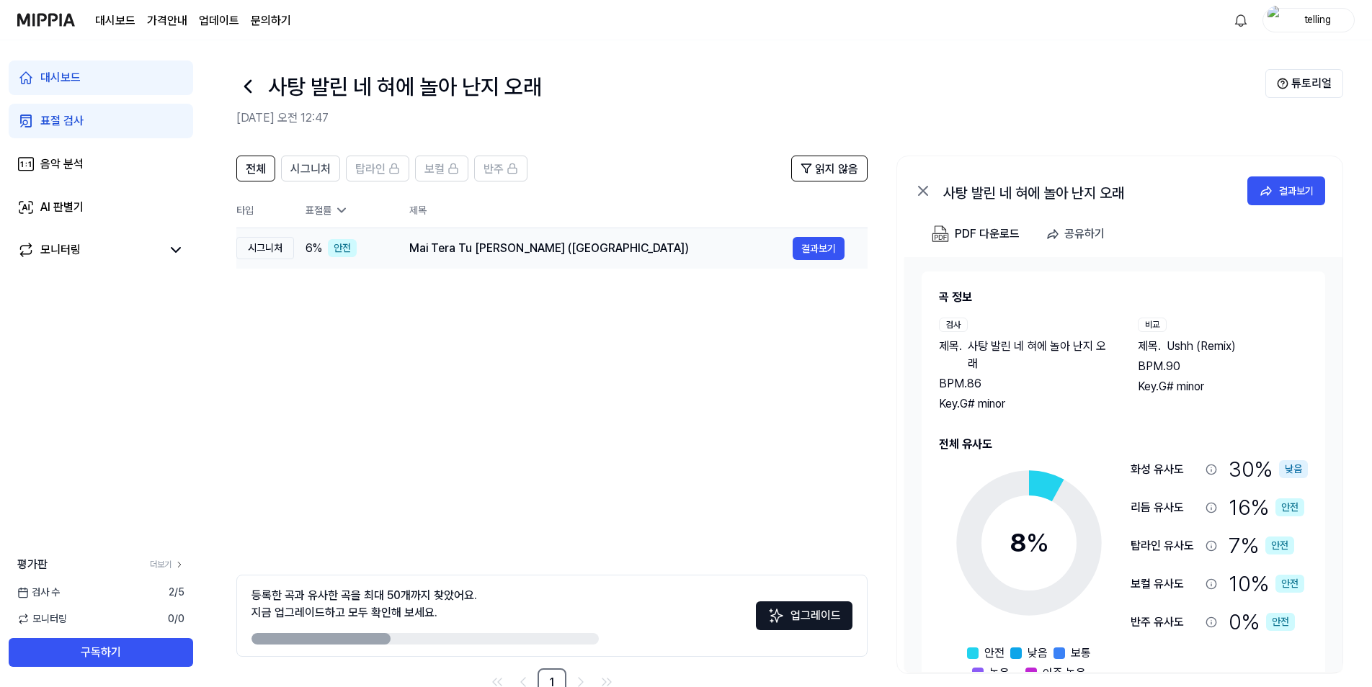
click at [599, 256] on div "Mai Tera Tu [PERSON_NAME] ([GEOGRAPHIC_DATA])" at bounding box center [600, 248] width 383 height 17
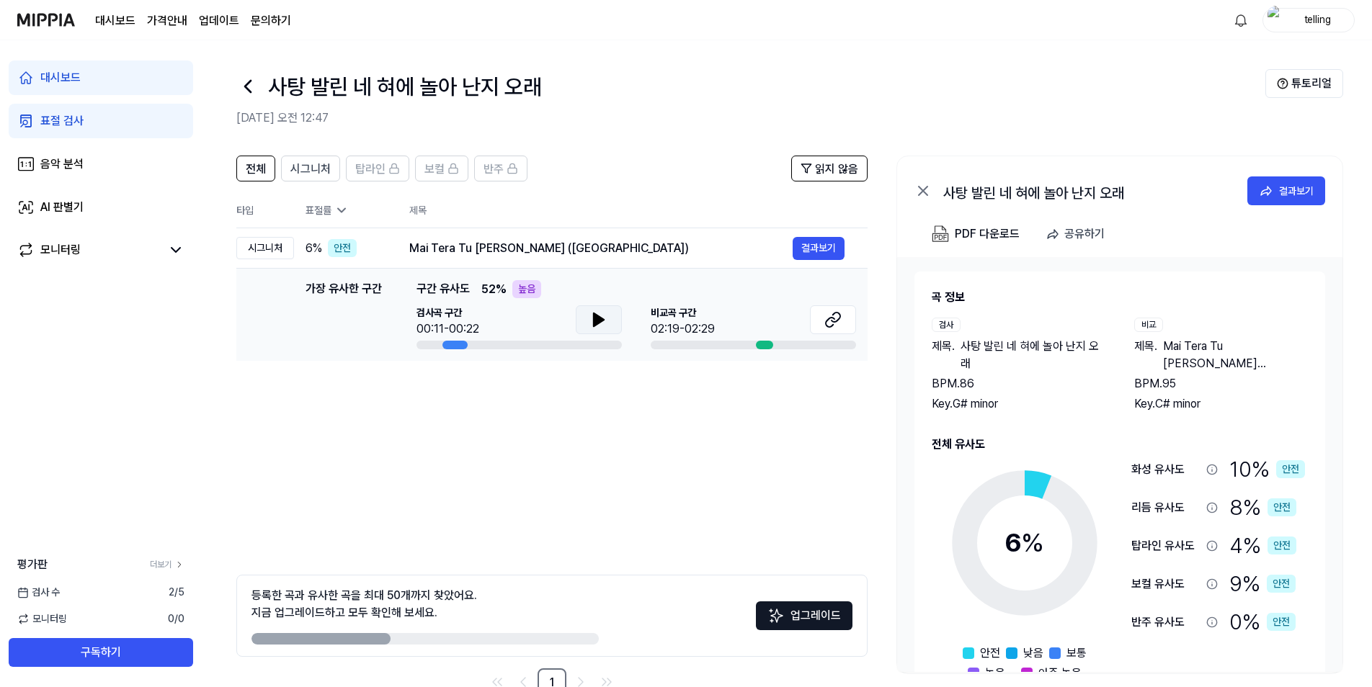
click at [608, 312] on button at bounding box center [599, 319] width 46 height 29
click at [594, 320] on icon at bounding box center [595, 320] width 3 height 12
click at [844, 324] on button at bounding box center [833, 319] width 46 height 29
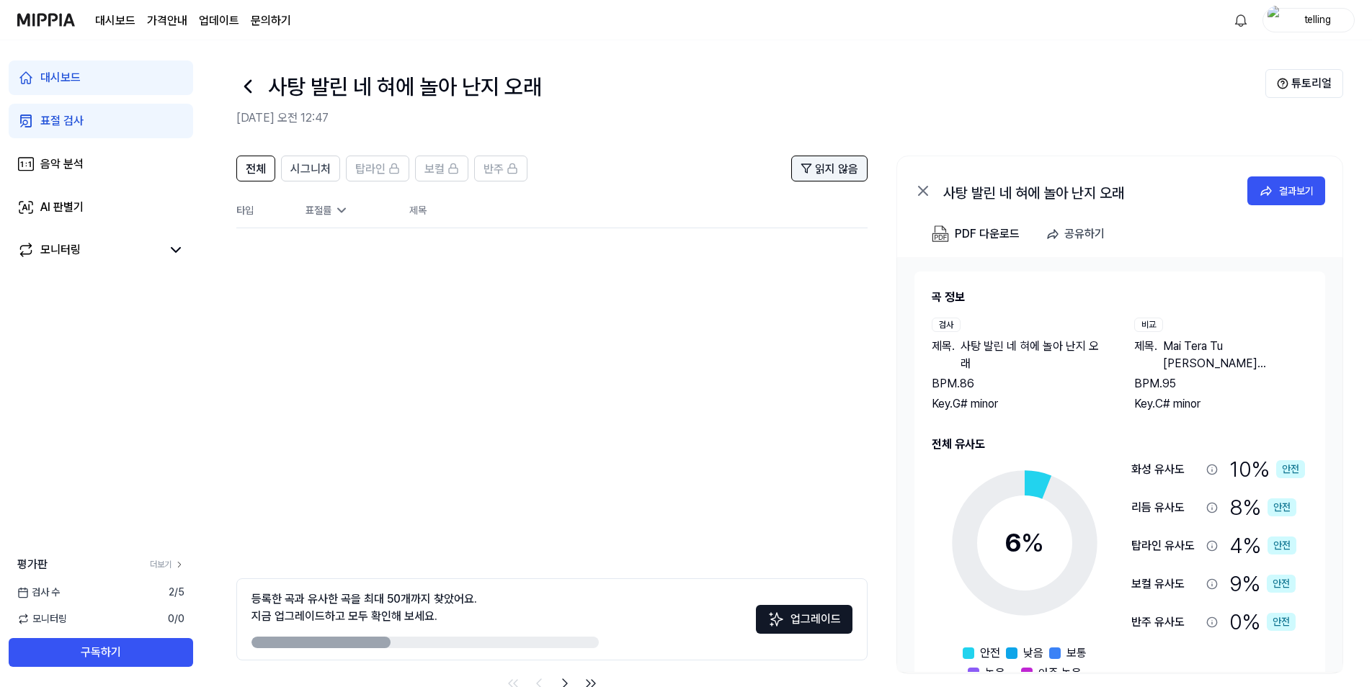
click at [800, 163] on button "읽지 않음" at bounding box center [829, 169] width 76 height 26
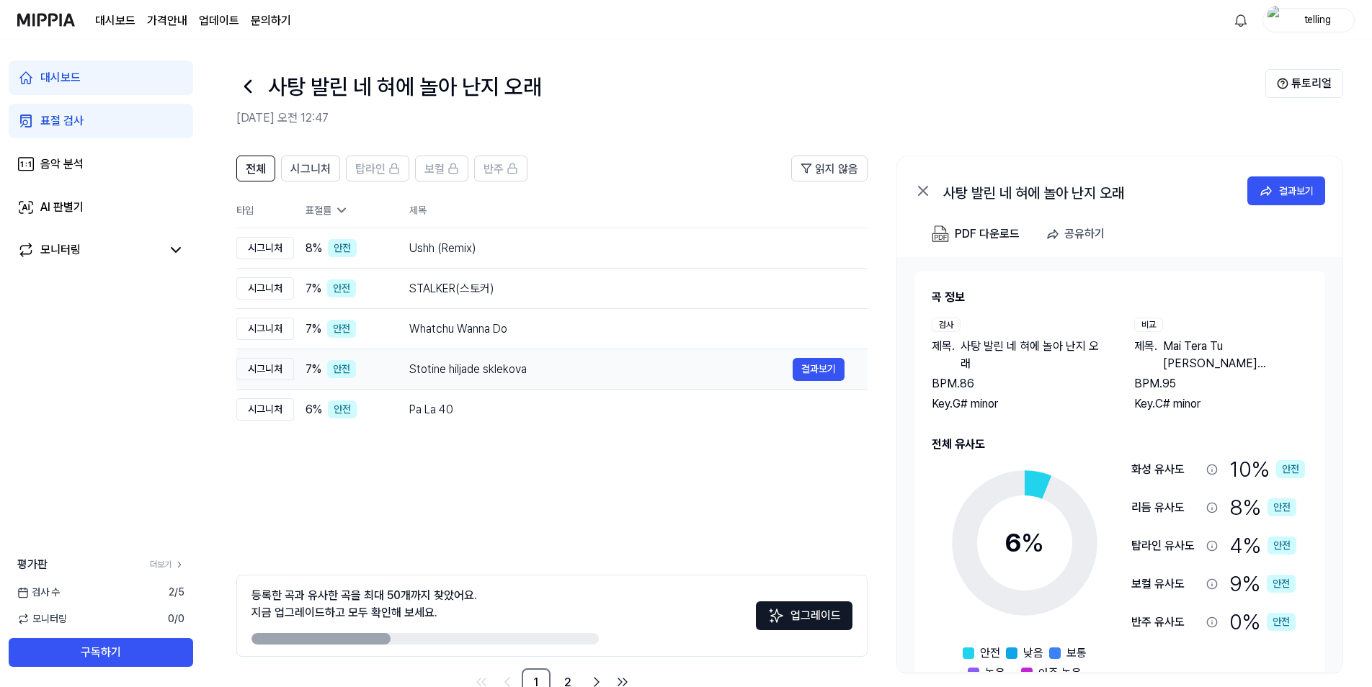
click at [648, 366] on div "Stotine hiljade sklekova" at bounding box center [600, 369] width 383 height 17
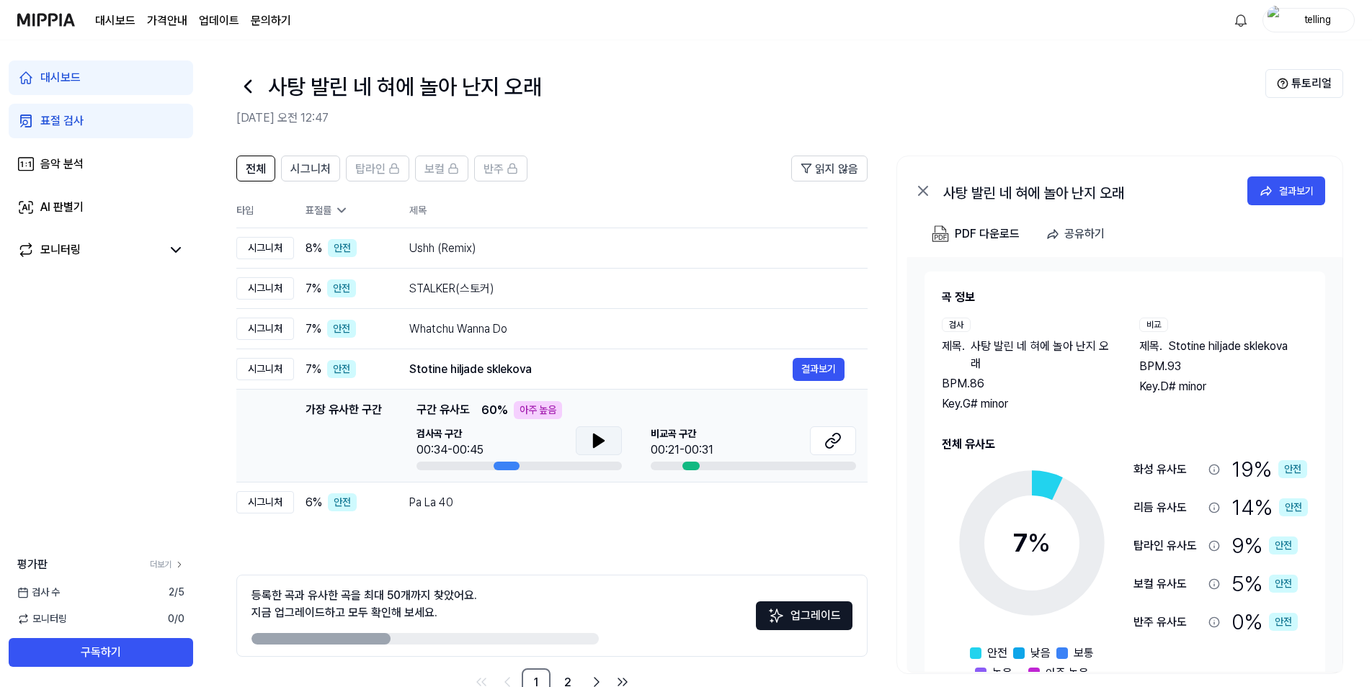
click at [588, 439] on button at bounding box center [599, 441] width 46 height 29
click at [596, 442] on icon at bounding box center [599, 440] width 10 height 13
drag, startPoint x: 599, startPoint y: 443, endPoint x: 645, endPoint y: 440, distance: 46.2
click at [599, 443] on icon at bounding box center [598, 440] width 17 height 17
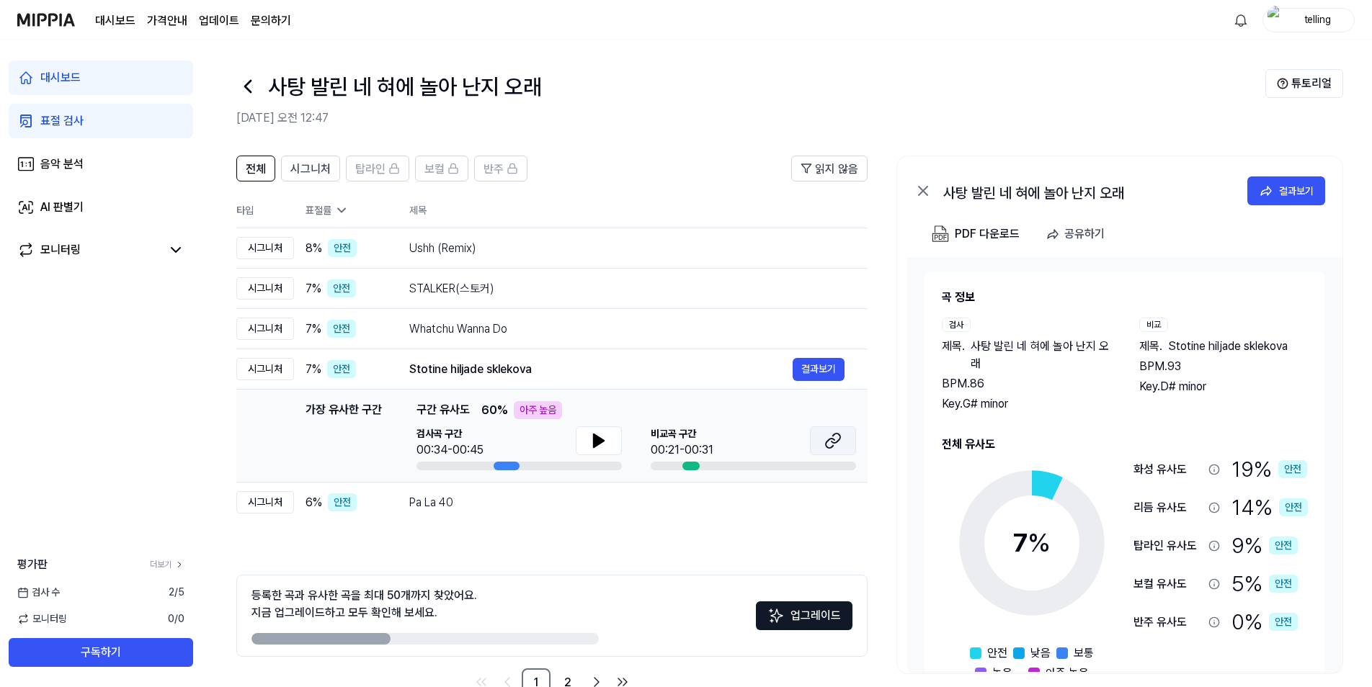
click at [829, 438] on icon at bounding box center [832, 440] width 17 height 17
click at [590, 436] on icon at bounding box center [598, 440] width 17 height 17
